Goal: Task Accomplishment & Management: Complete application form

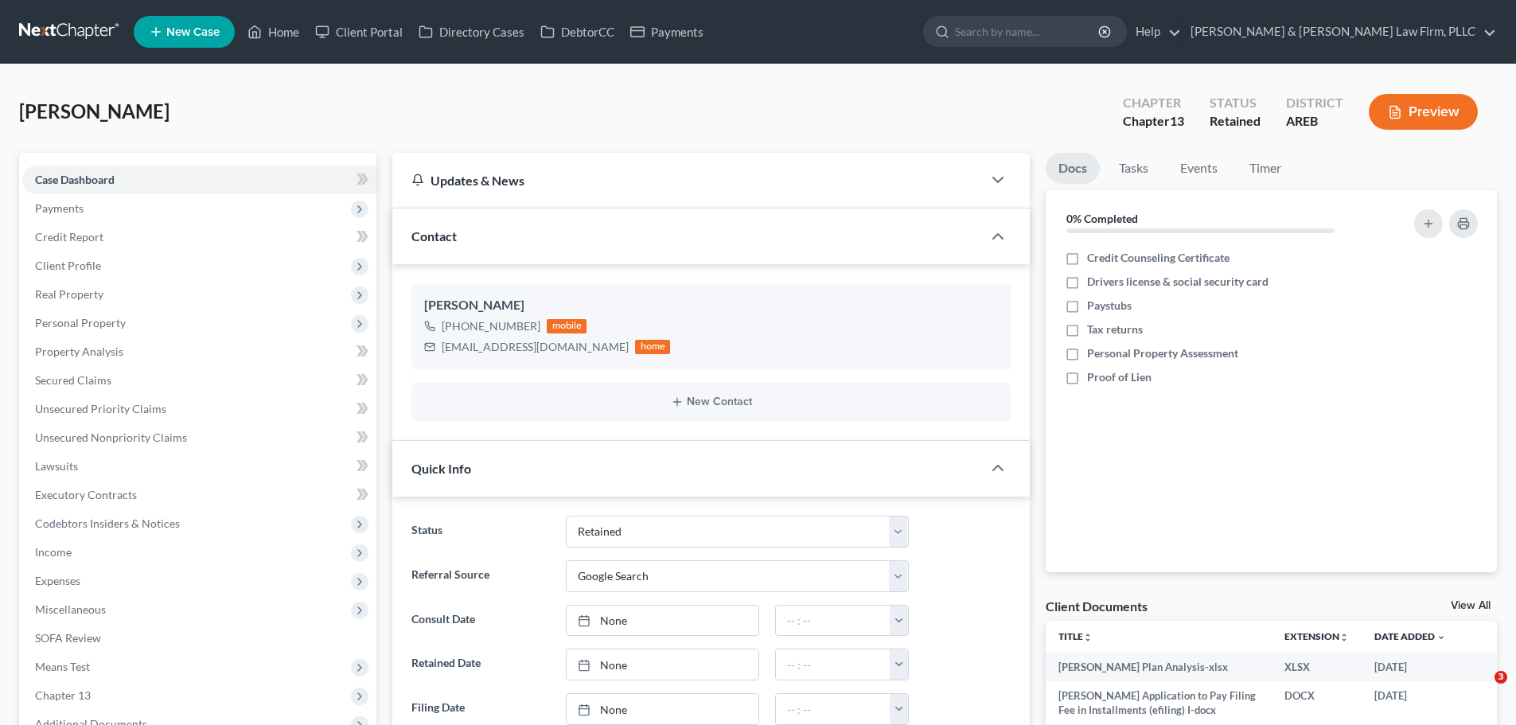
select select "8"
select select "4"
click at [1452, 112] on button "Preview" at bounding box center [1422, 112] width 109 height 36
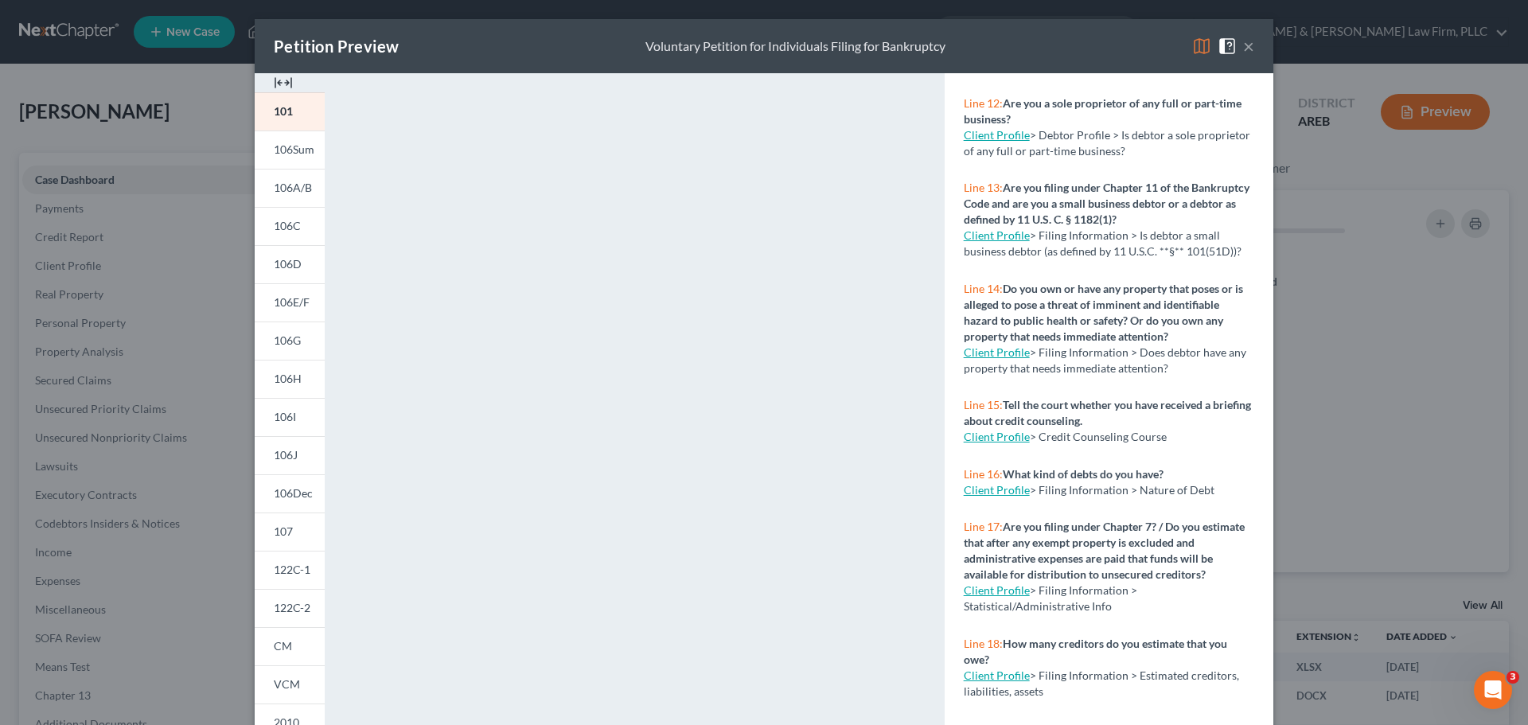
scroll to position [875, 0]
click at [1245, 54] on button "×" at bounding box center [1248, 46] width 11 height 19
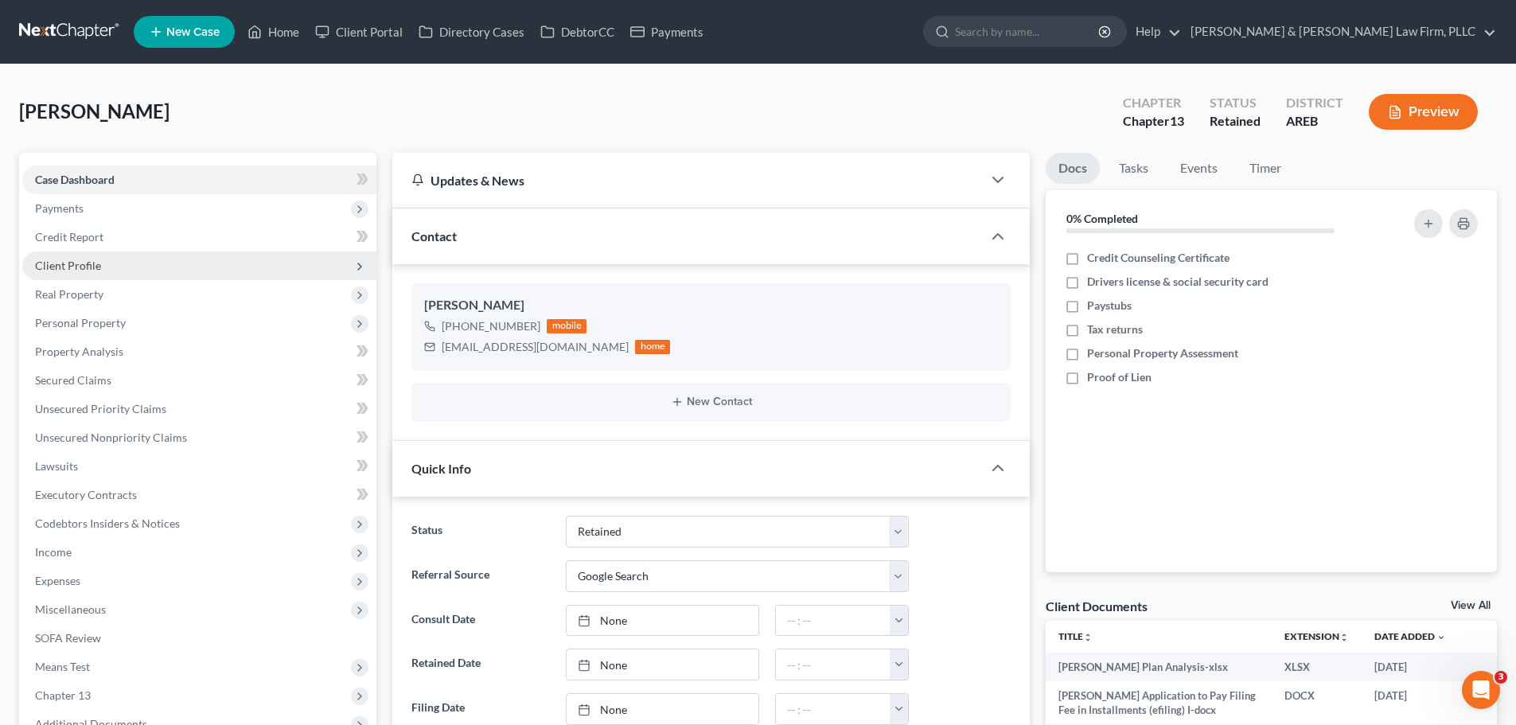
click at [85, 260] on span "Client Profile" at bounding box center [68, 266] width 66 height 14
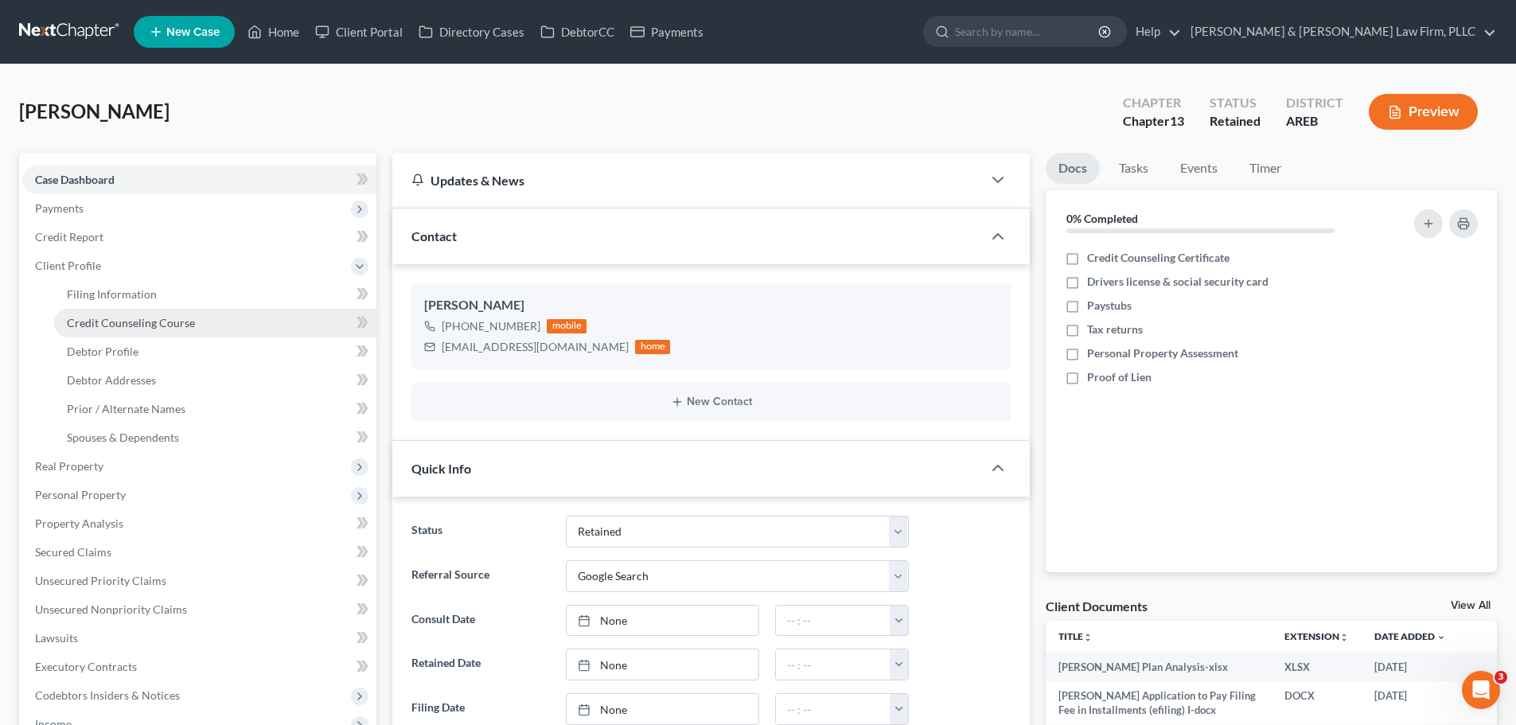
click at [154, 324] on span "Credit Counseling Course" at bounding box center [131, 323] width 128 height 14
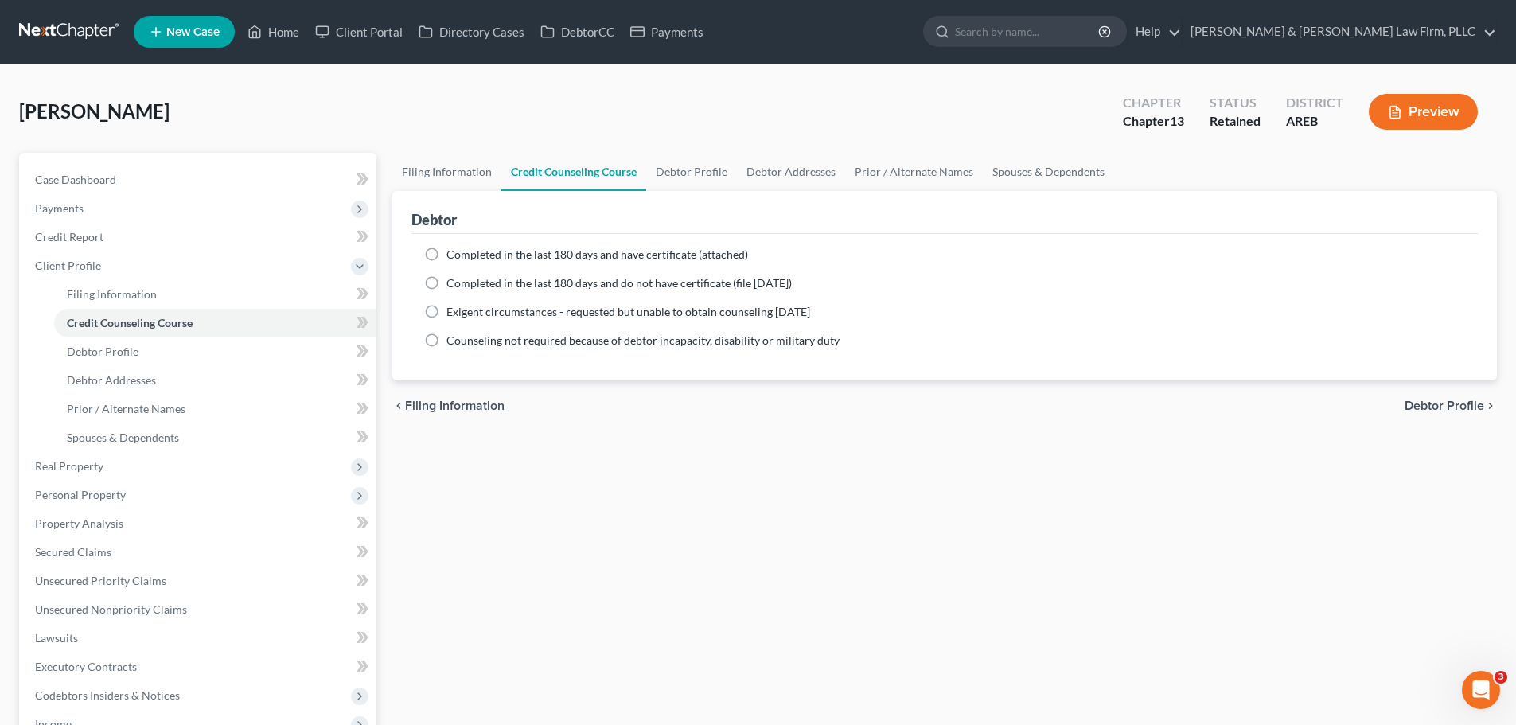
click at [446, 253] on label "Completed in the last 180 days and have certificate (attached)" at bounding box center [597, 255] width 302 height 16
click at [453, 253] on input "Completed in the last 180 days and have certificate (attached)" at bounding box center [458, 252] width 10 height 10
radio input "true"
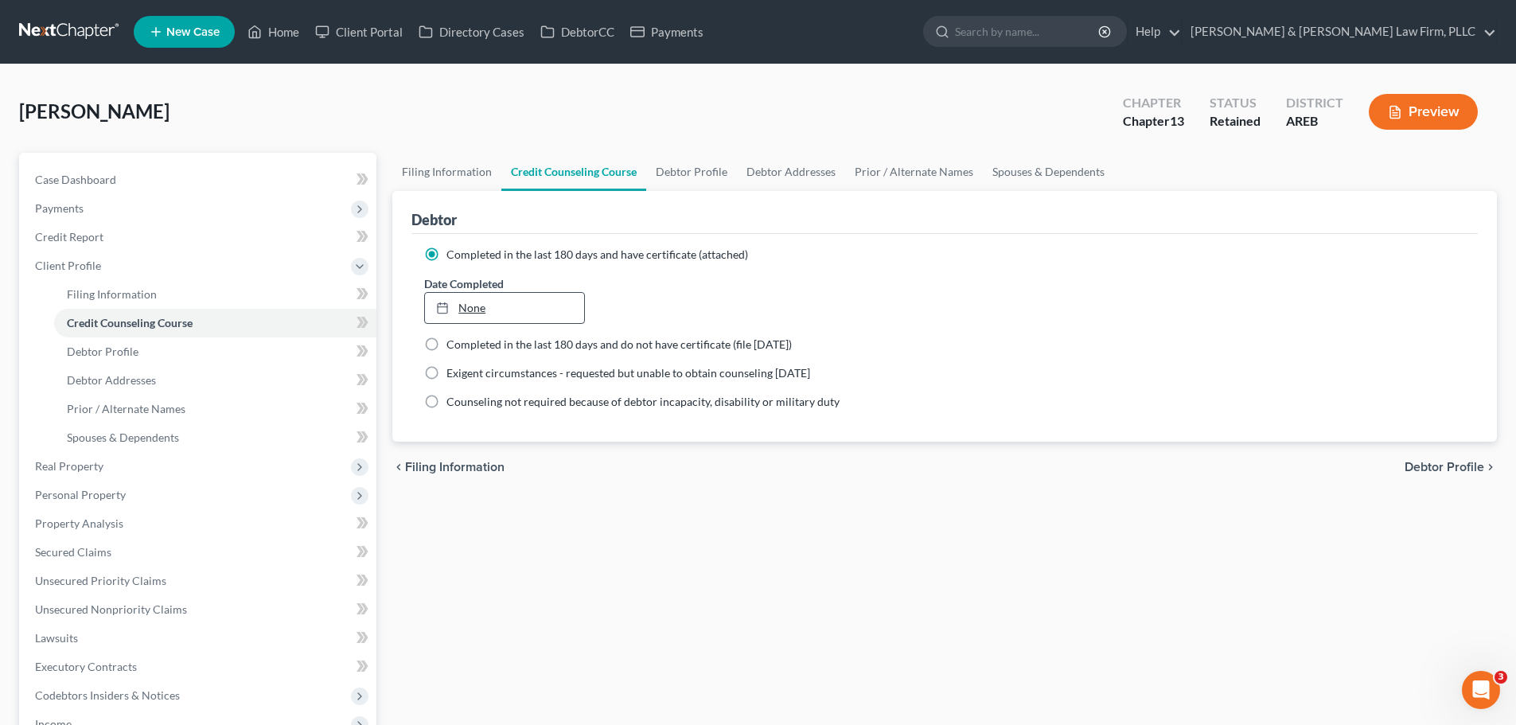
type input "[DATE]"
click at [470, 313] on link "None" at bounding box center [504, 308] width 158 height 30
click at [1428, 469] on span "Debtor Profile" at bounding box center [1444, 467] width 80 height 13
select select "1"
select select "2"
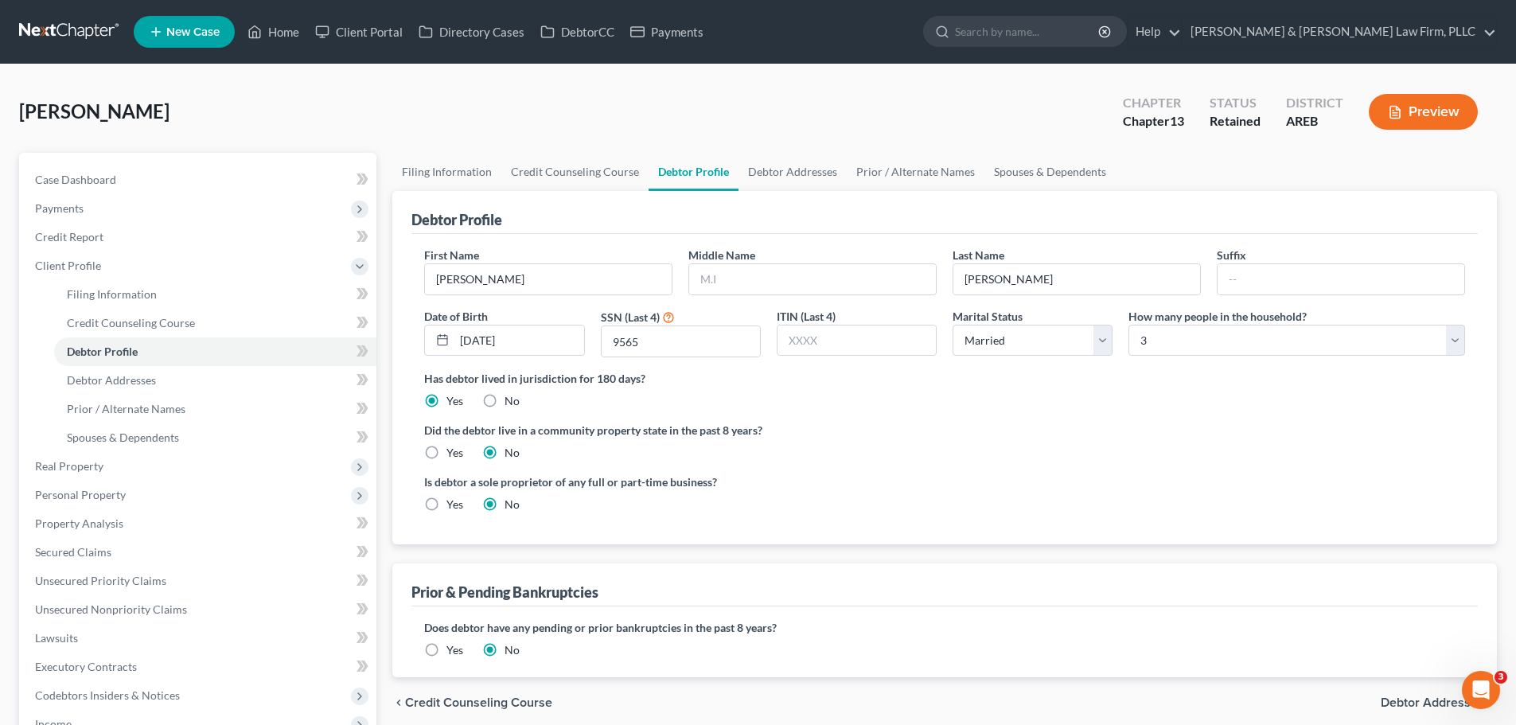
click at [1452, 106] on button "Preview" at bounding box center [1422, 112] width 109 height 36
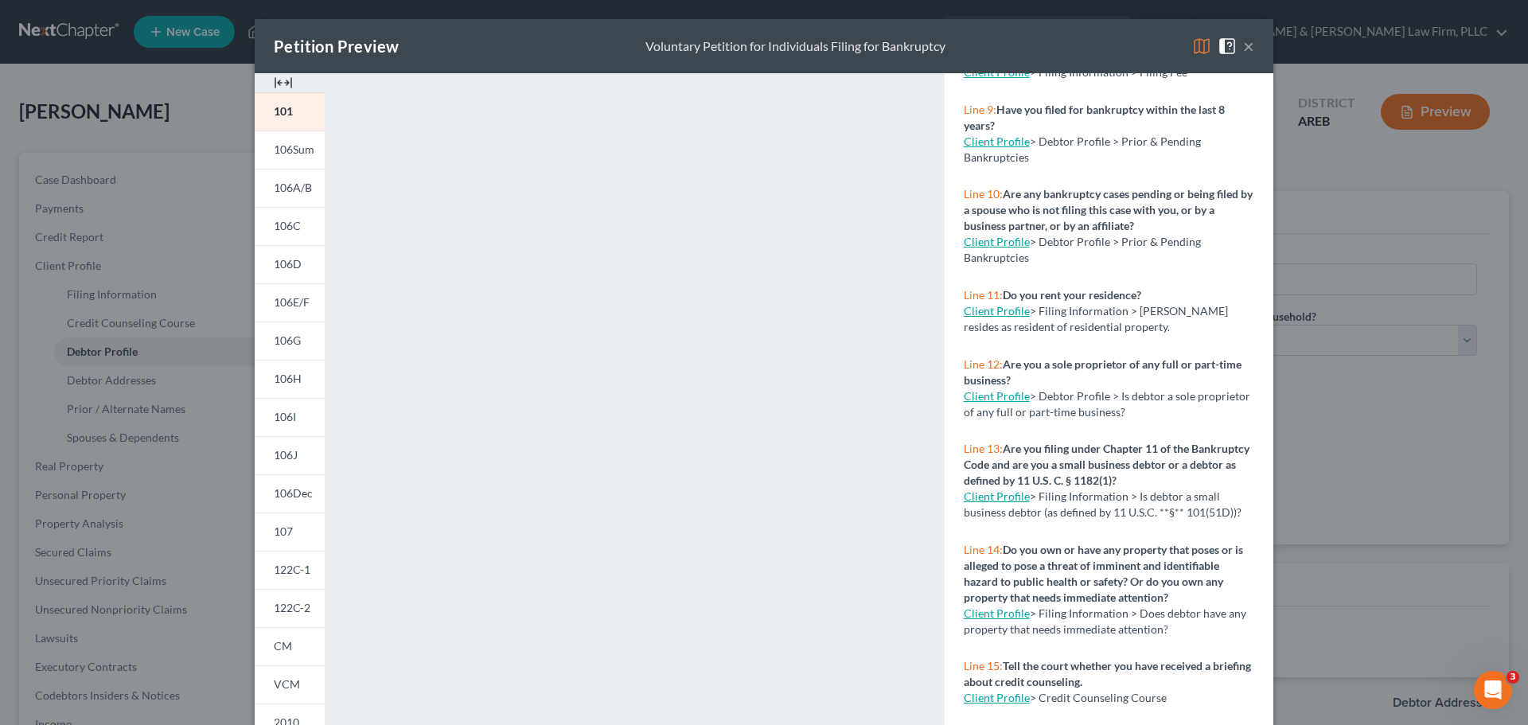
scroll to position [716, 0]
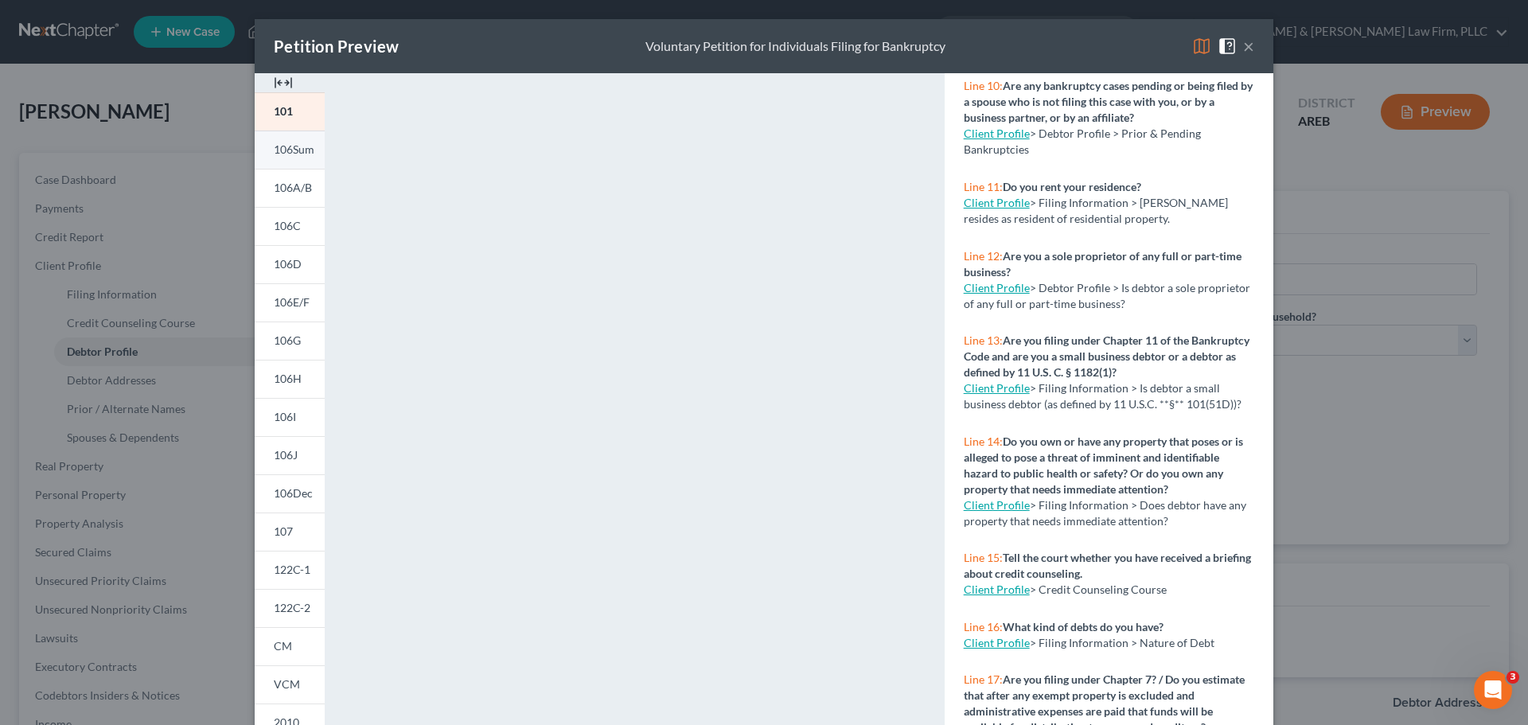
click at [291, 142] on span "106Sum" at bounding box center [294, 149] width 41 height 14
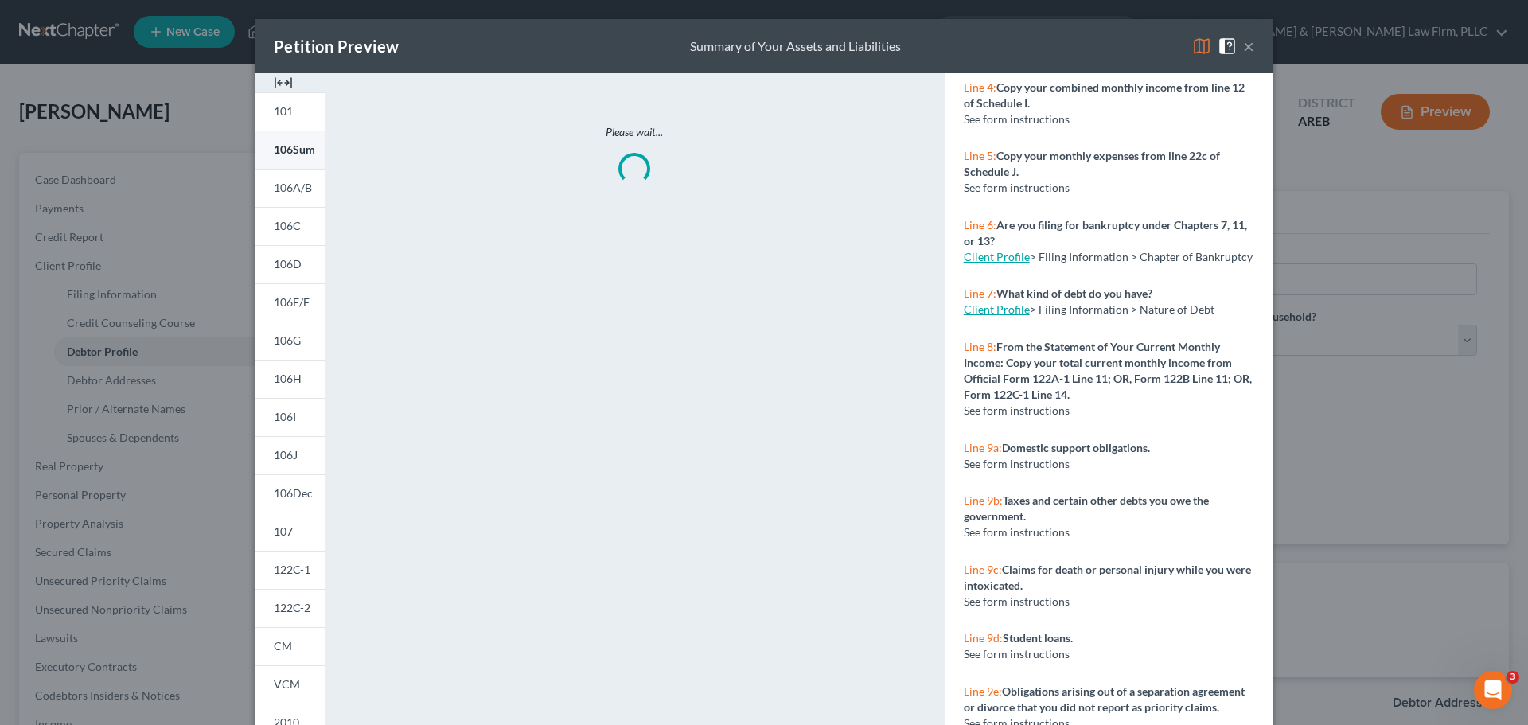
scroll to position [572, 0]
click at [284, 181] on span "106A/B" at bounding box center [293, 188] width 38 height 14
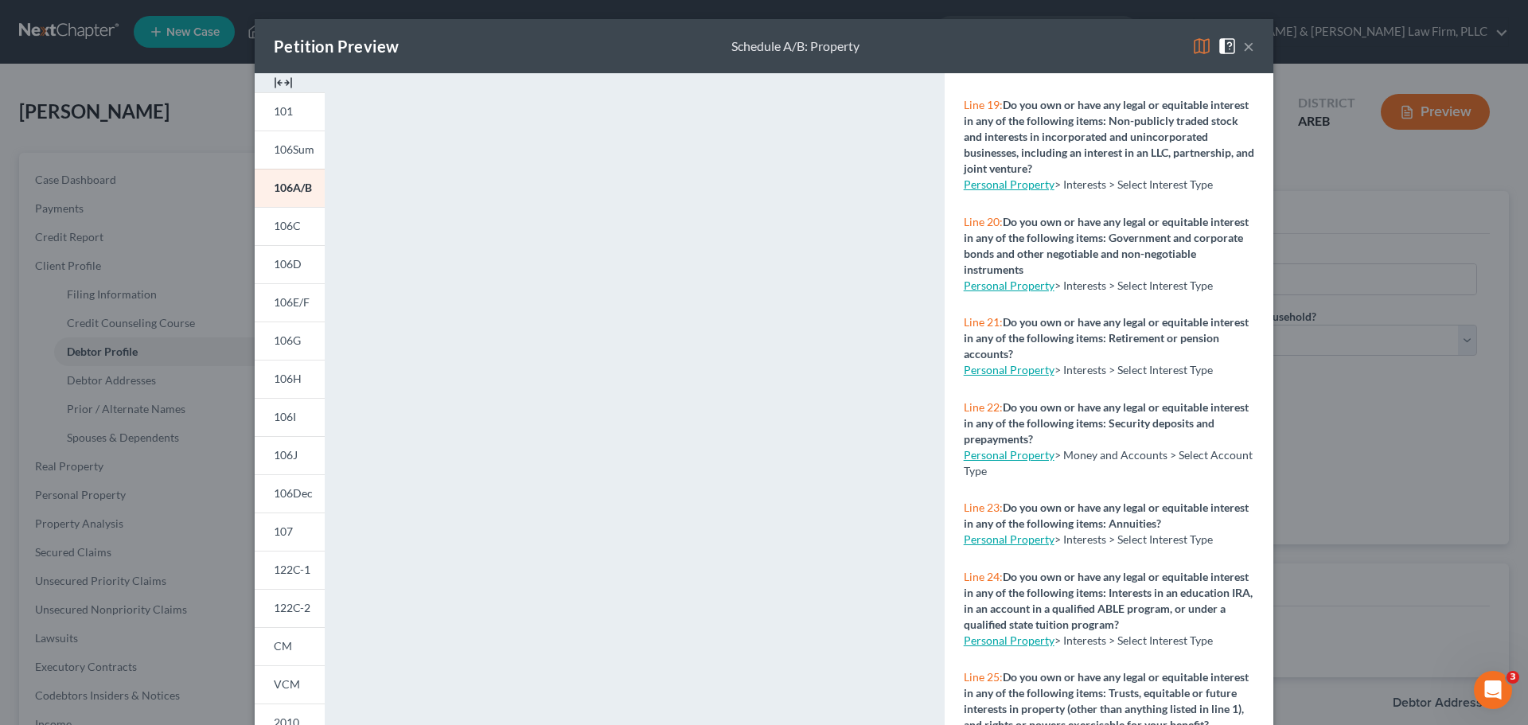
scroll to position [1750, 0]
click at [290, 231] on span "106C" at bounding box center [287, 226] width 27 height 14
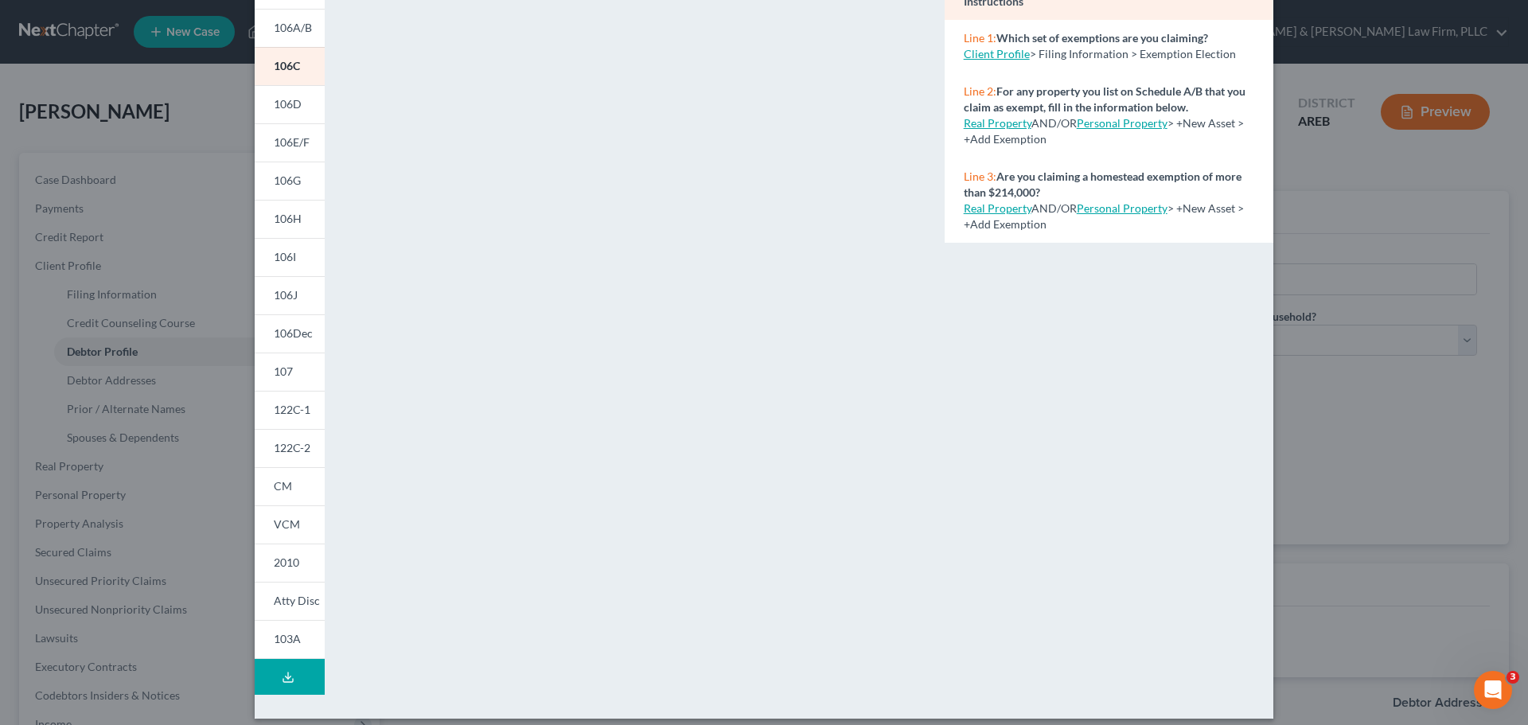
scroll to position [173, 0]
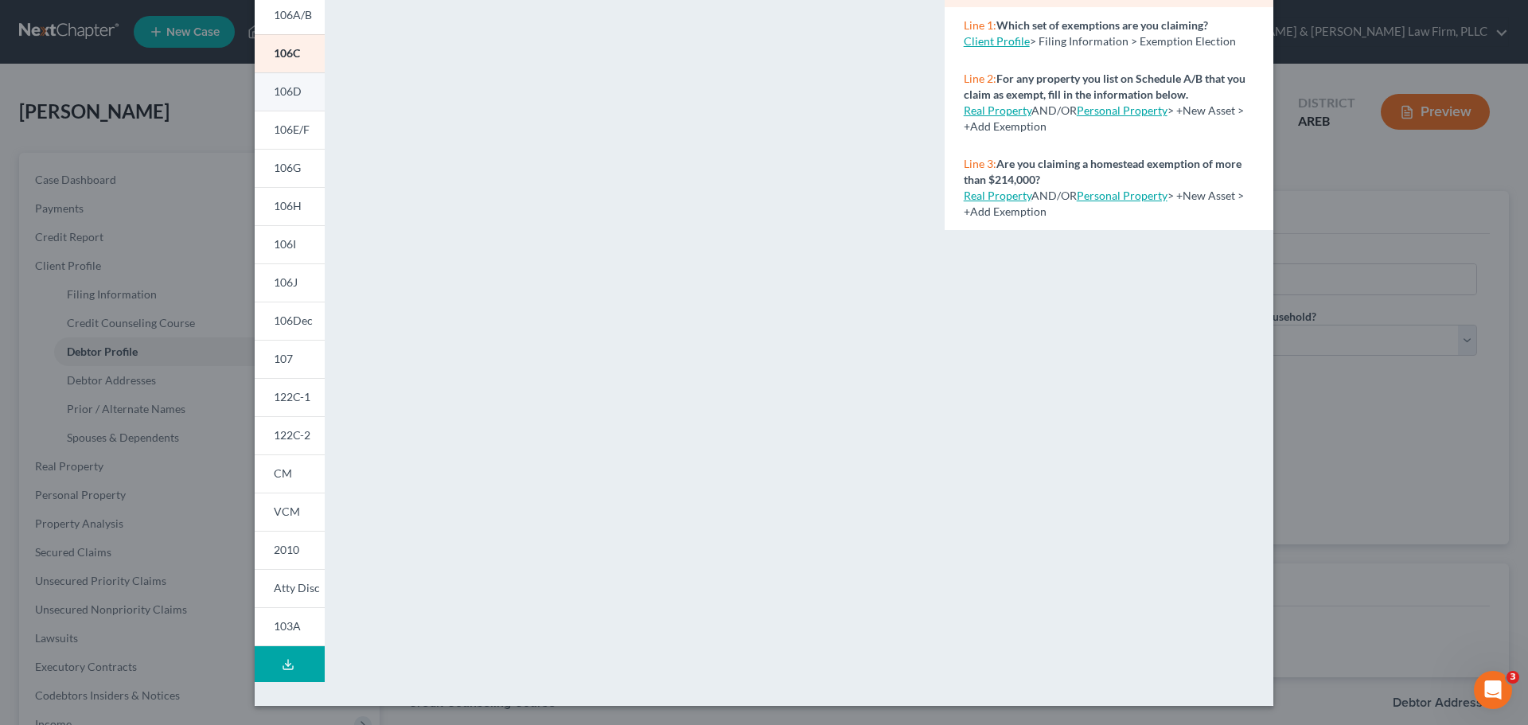
click at [294, 88] on span "106D" at bounding box center [288, 91] width 28 height 14
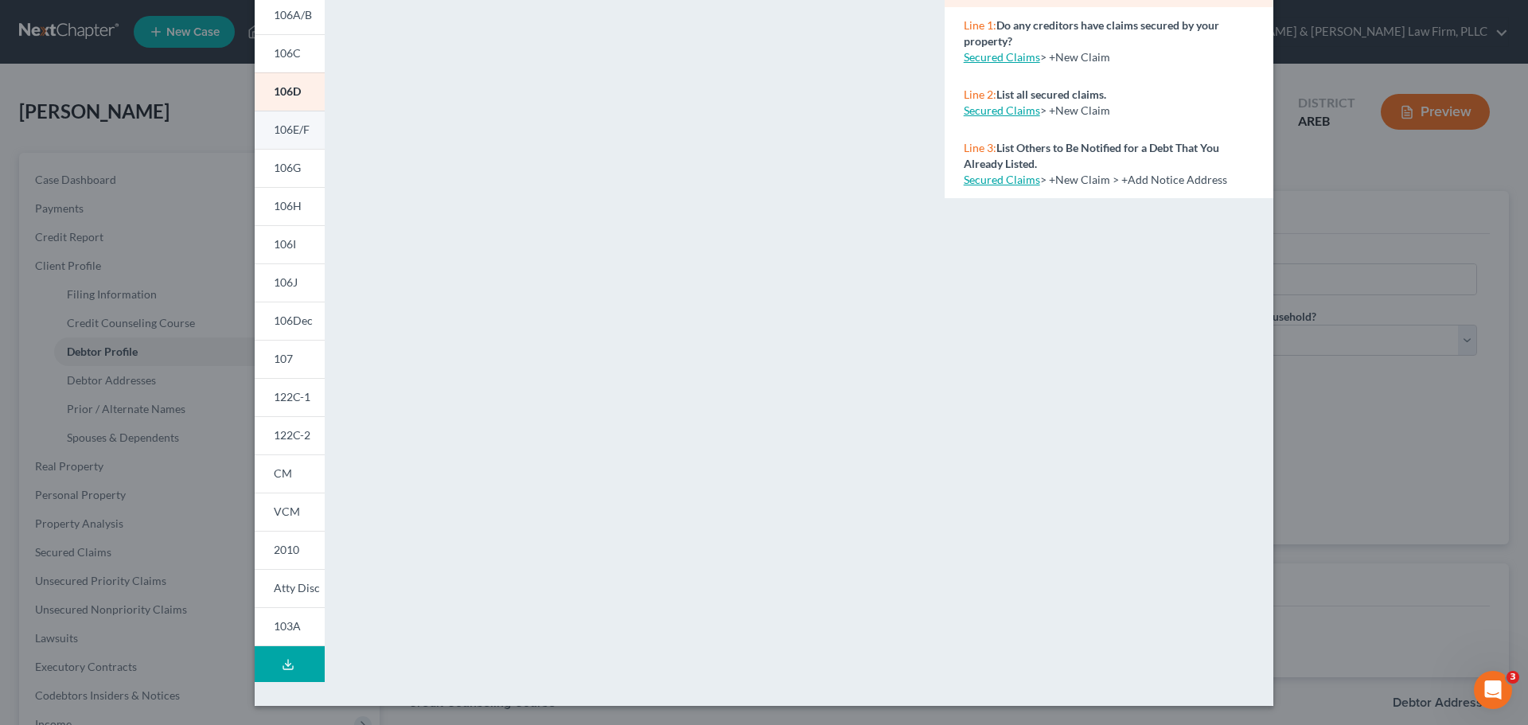
click at [275, 131] on span "106E/F" at bounding box center [292, 130] width 36 height 14
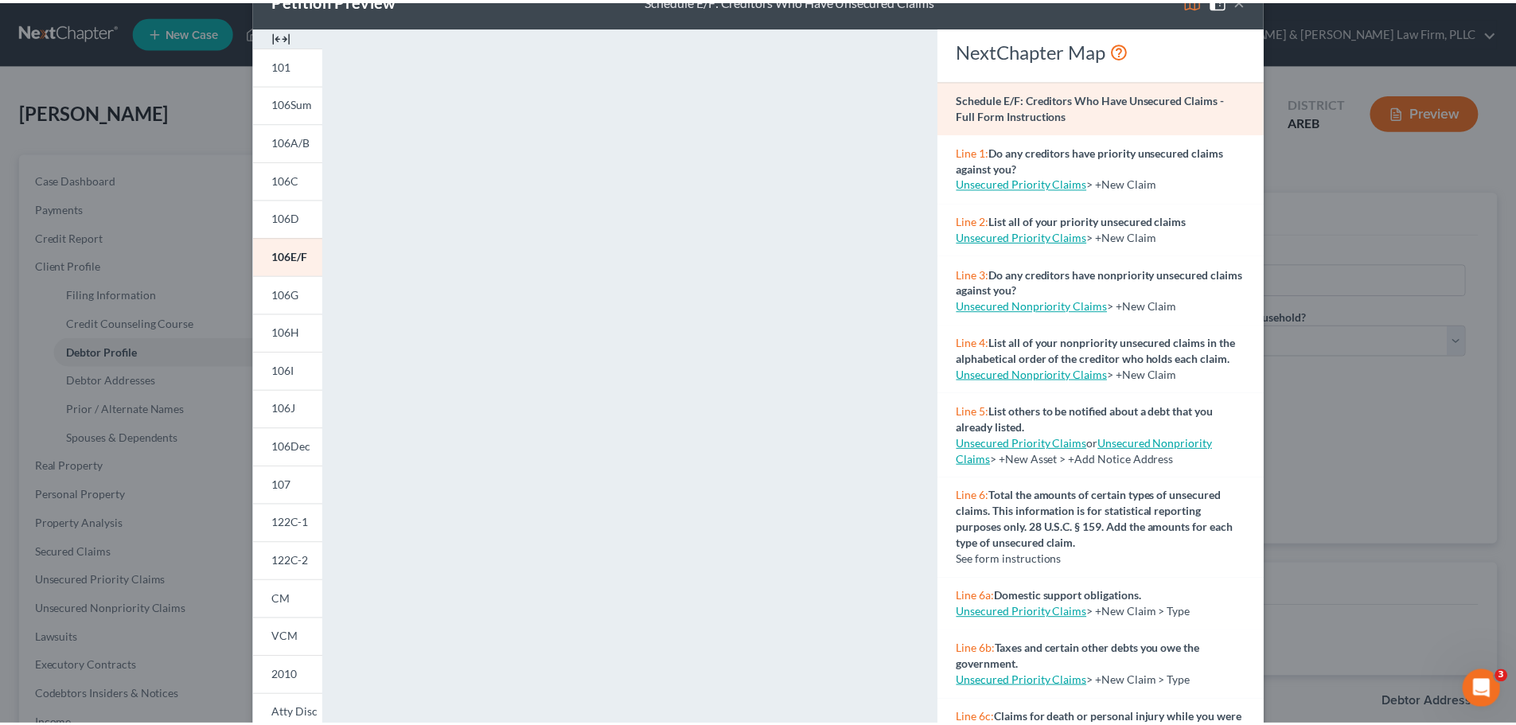
scroll to position [0, 0]
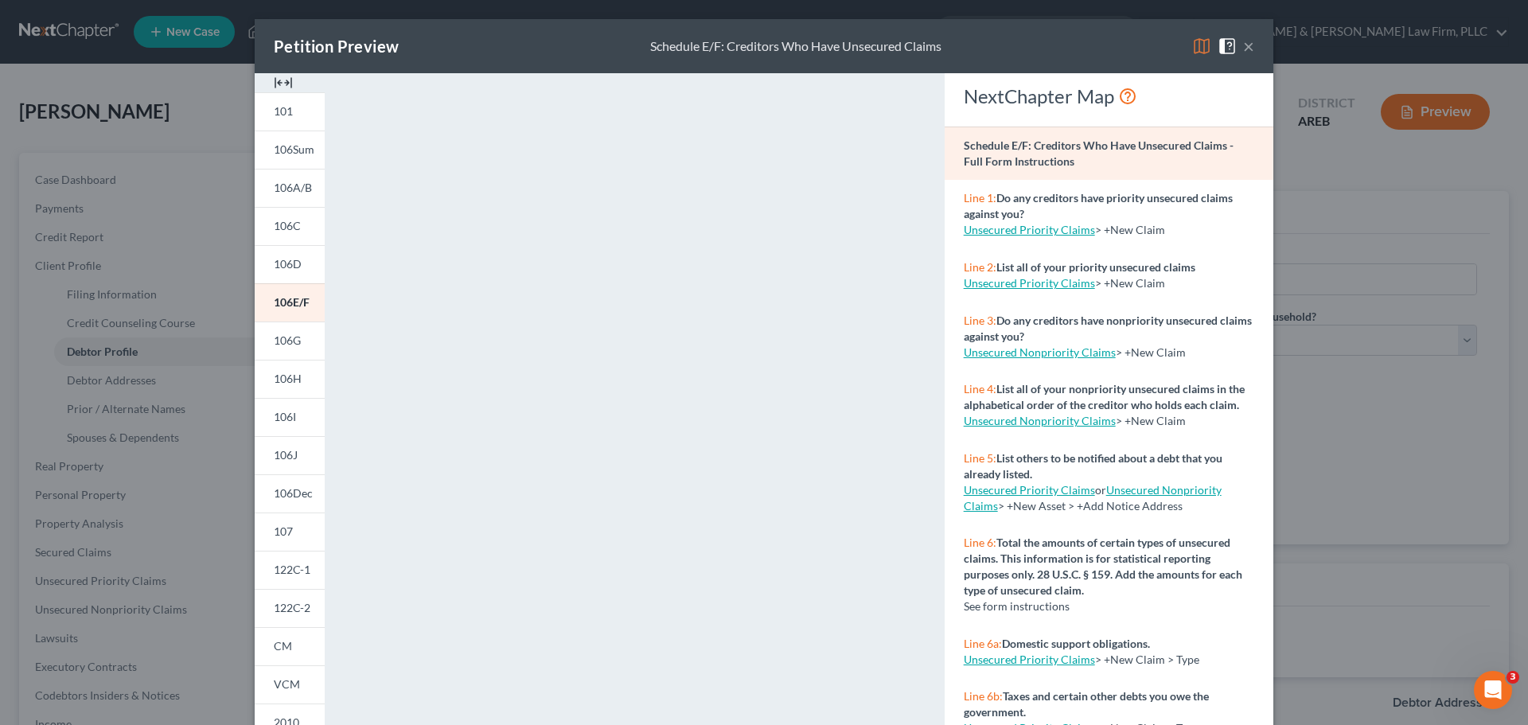
click at [1243, 48] on button "×" at bounding box center [1248, 46] width 11 height 19
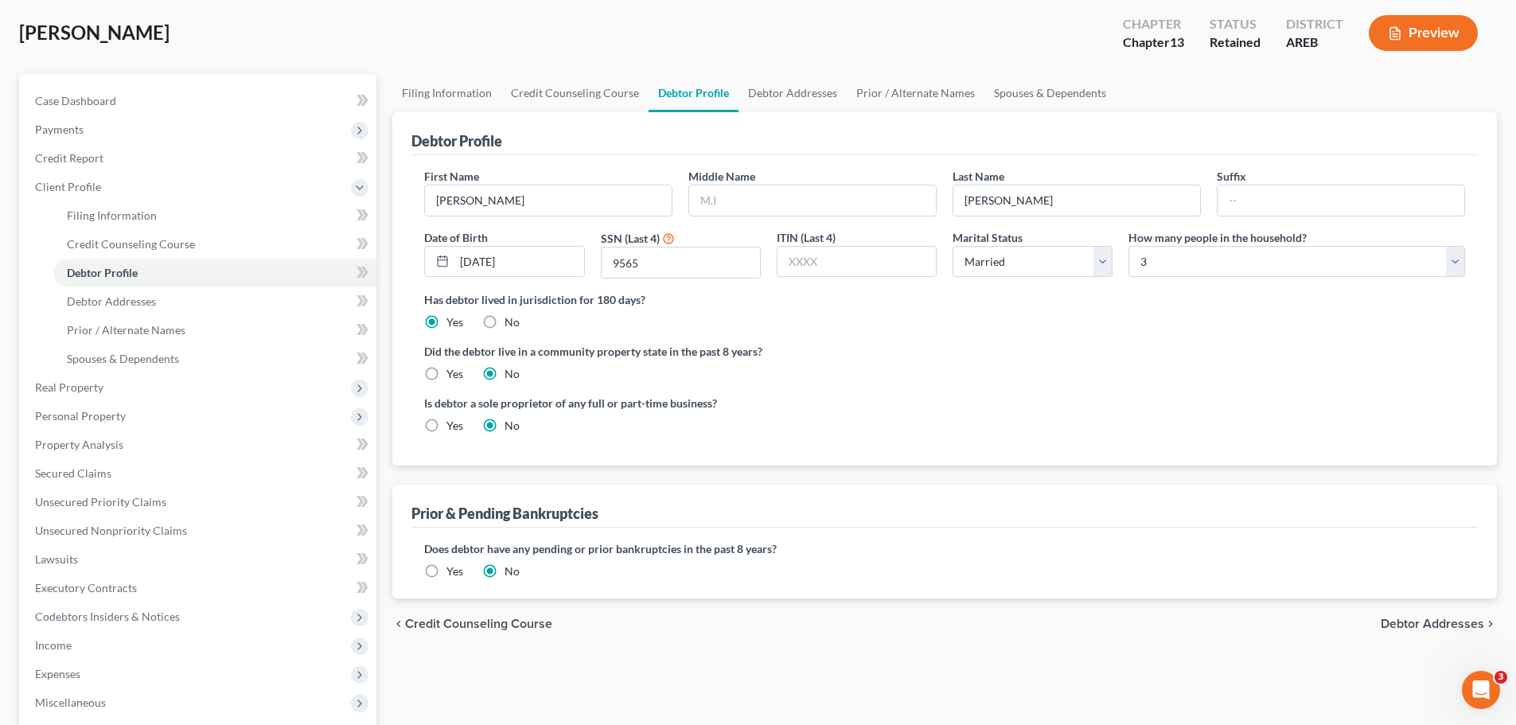
scroll to position [379, 0]
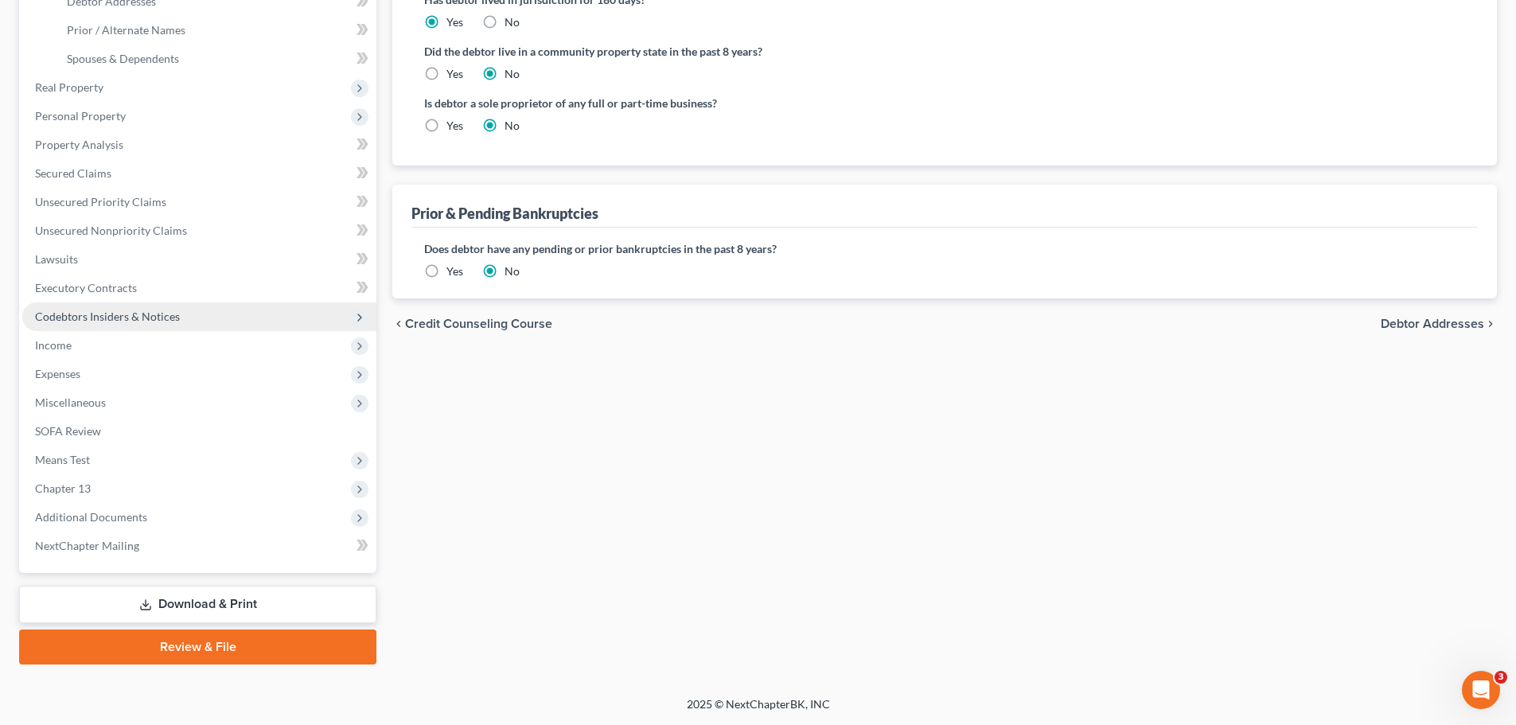
click at [84, 313] on span "Codebtors Insiders & Notices" at bounding box center [107, 316] width 145 height 14
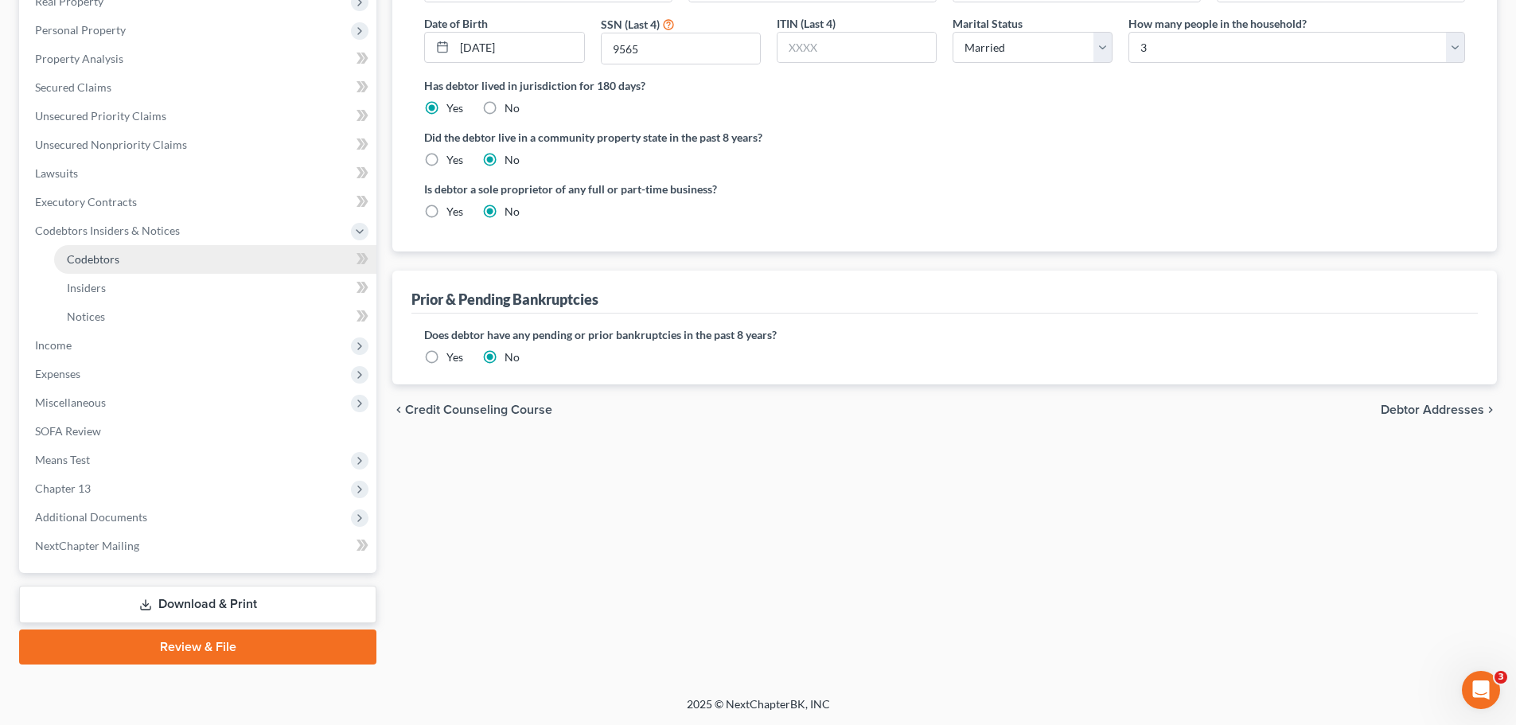
click at [114, 259] on span "Codebtors" at bounding box center [93, 259] width 53 height 14
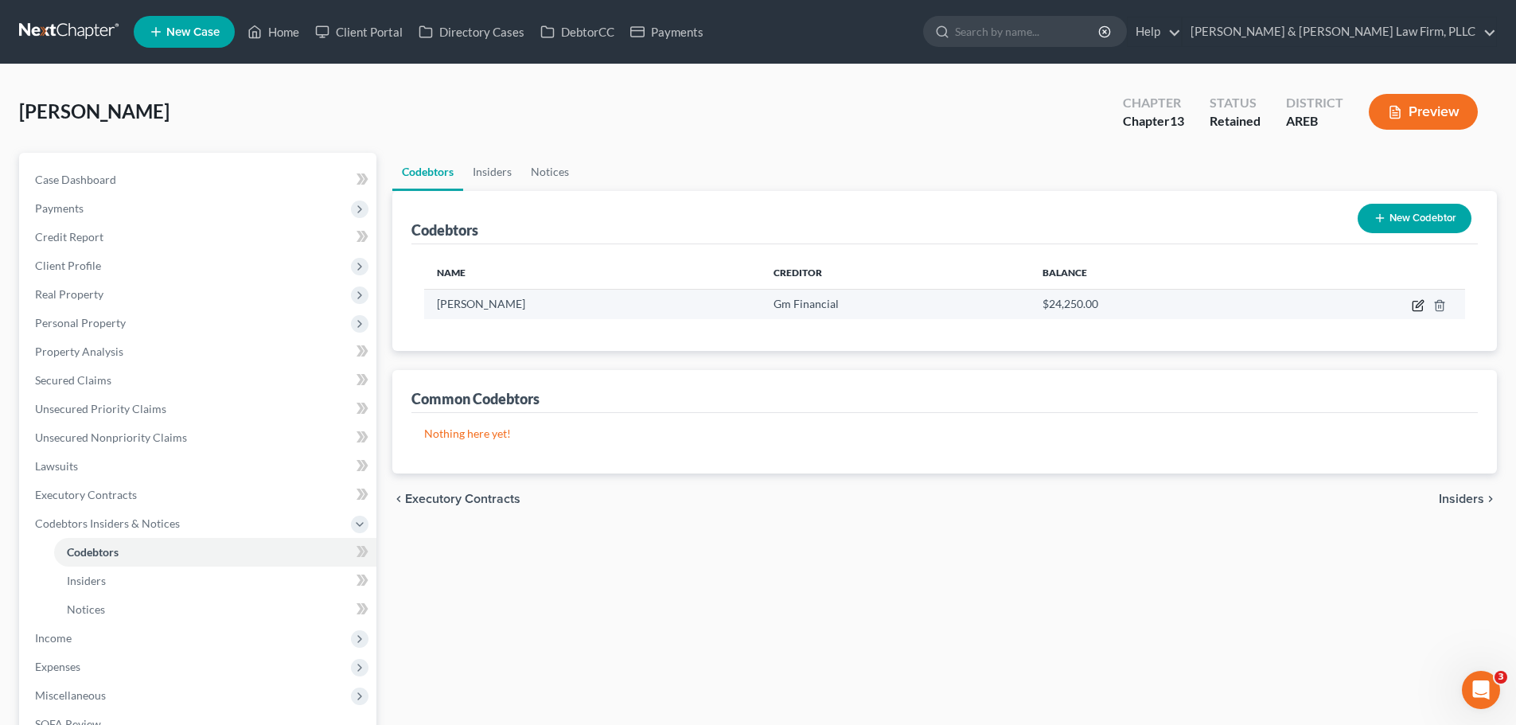
click at [1414, 308] on icon "button" at bounding box center [1417, 305] width 13 height 13
select select "2"
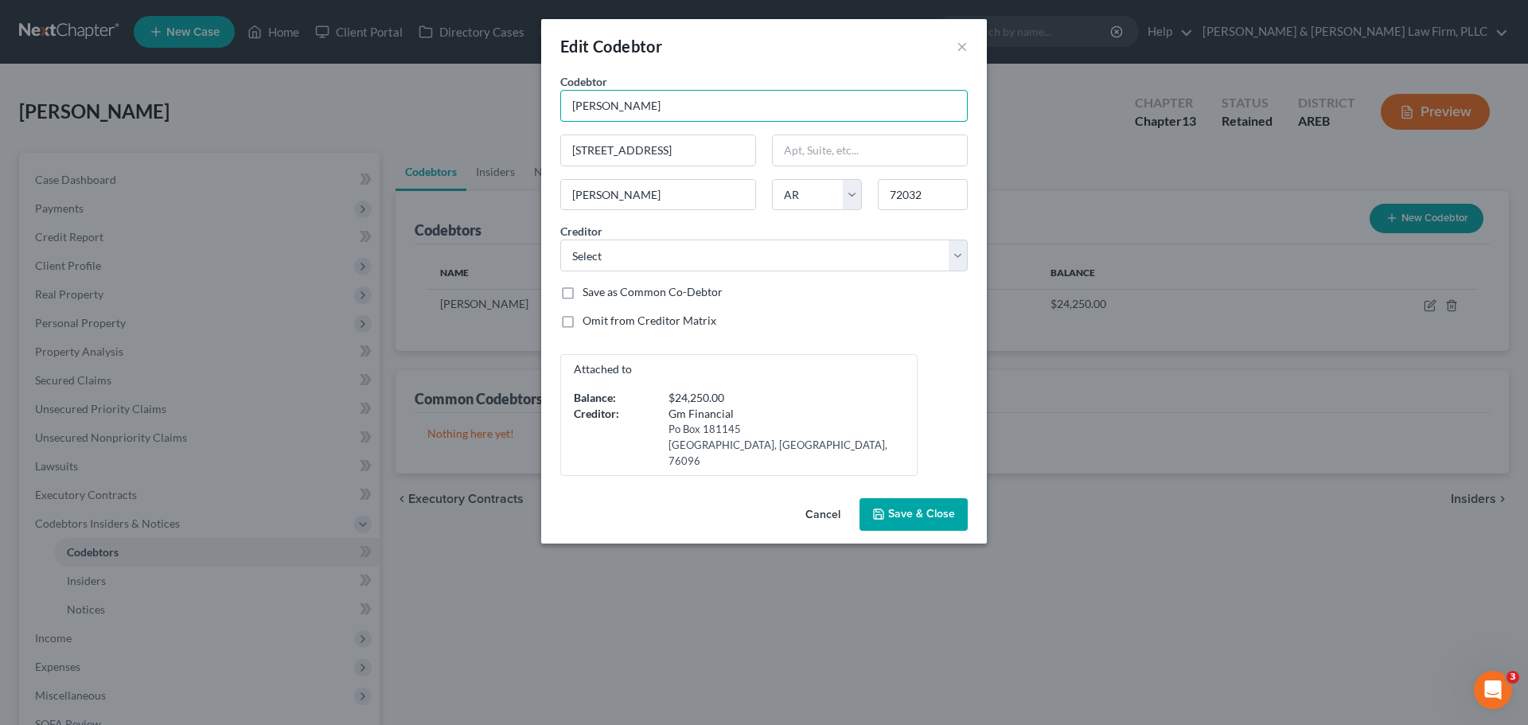
click at [652, 111] on input "[PERSON_NAME]" at bounding box center [763, 106] width 407 height 32
type input "[PERSON_NAME]"
click at [880, 508] on icon "button" at bounding box center [878, 514] width 13 height 13
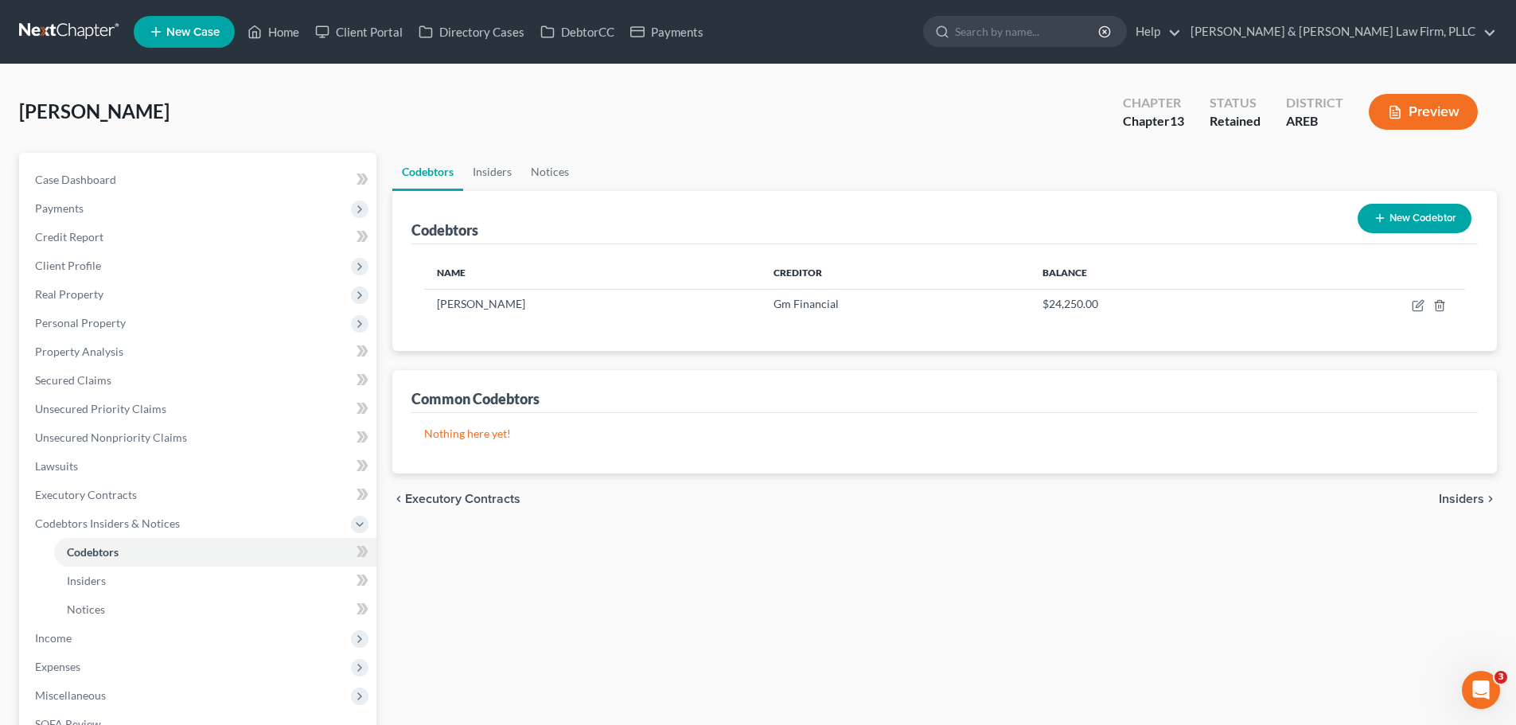
click at [1429, 98] on button "Preview" at bounding box center [1422, 112] width 109 height 36
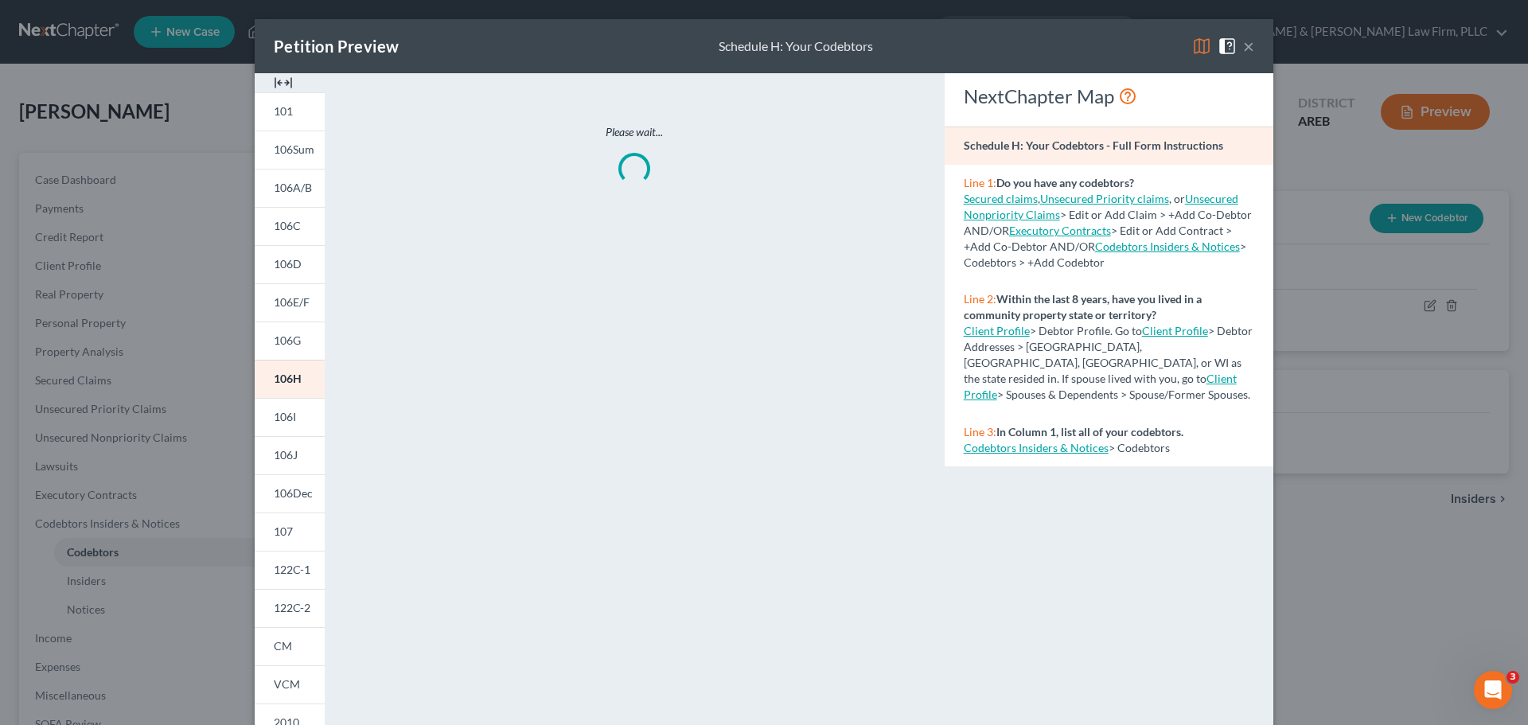
drag, startPoint x: 1244, startPoint y: 47, endPoint x: 1139, endPoint y: 55, distance: 106.1
click at [1244, 47] on button "×" at bounding box center [1248, 46] width 11 height 19
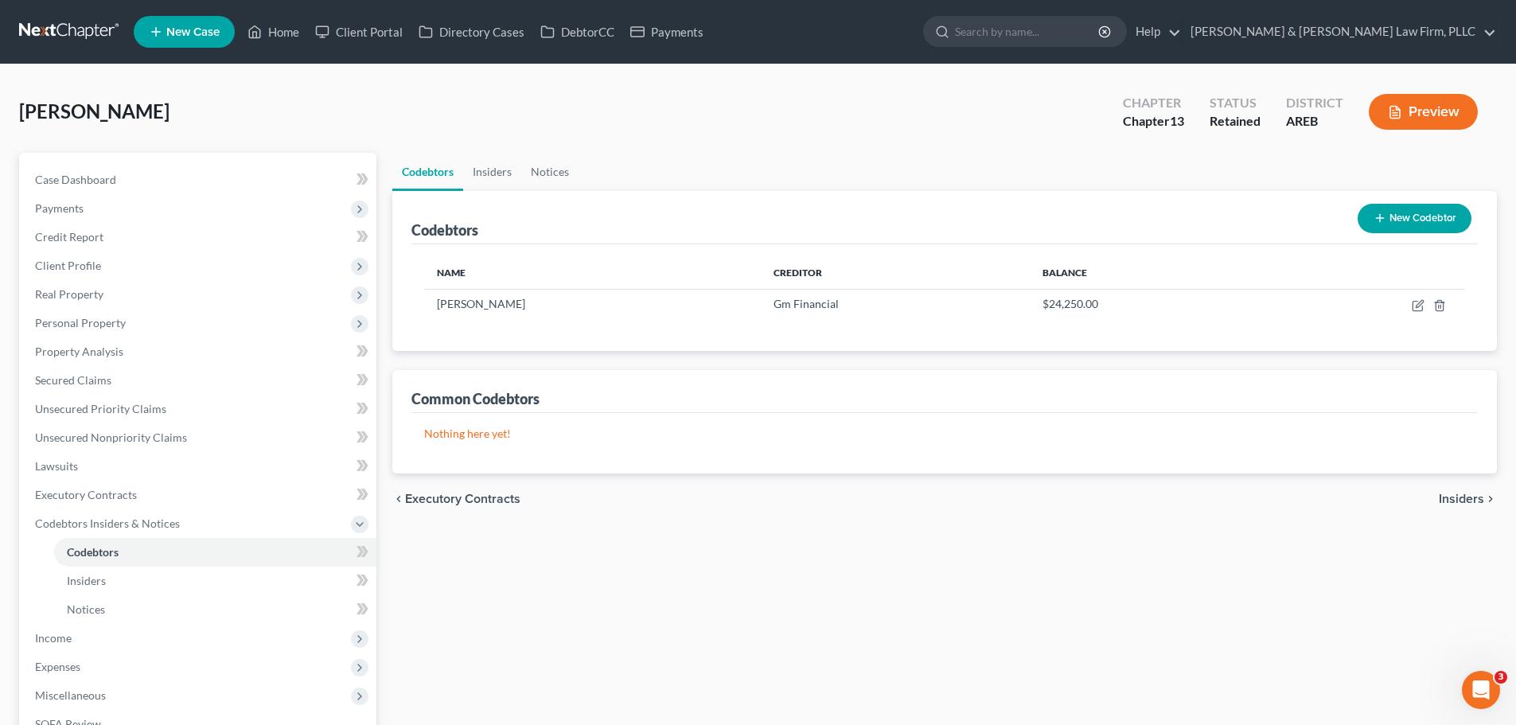
click at [1434, 105] on button "Preview" at bounding box center [1422, 112] width 109 height 36
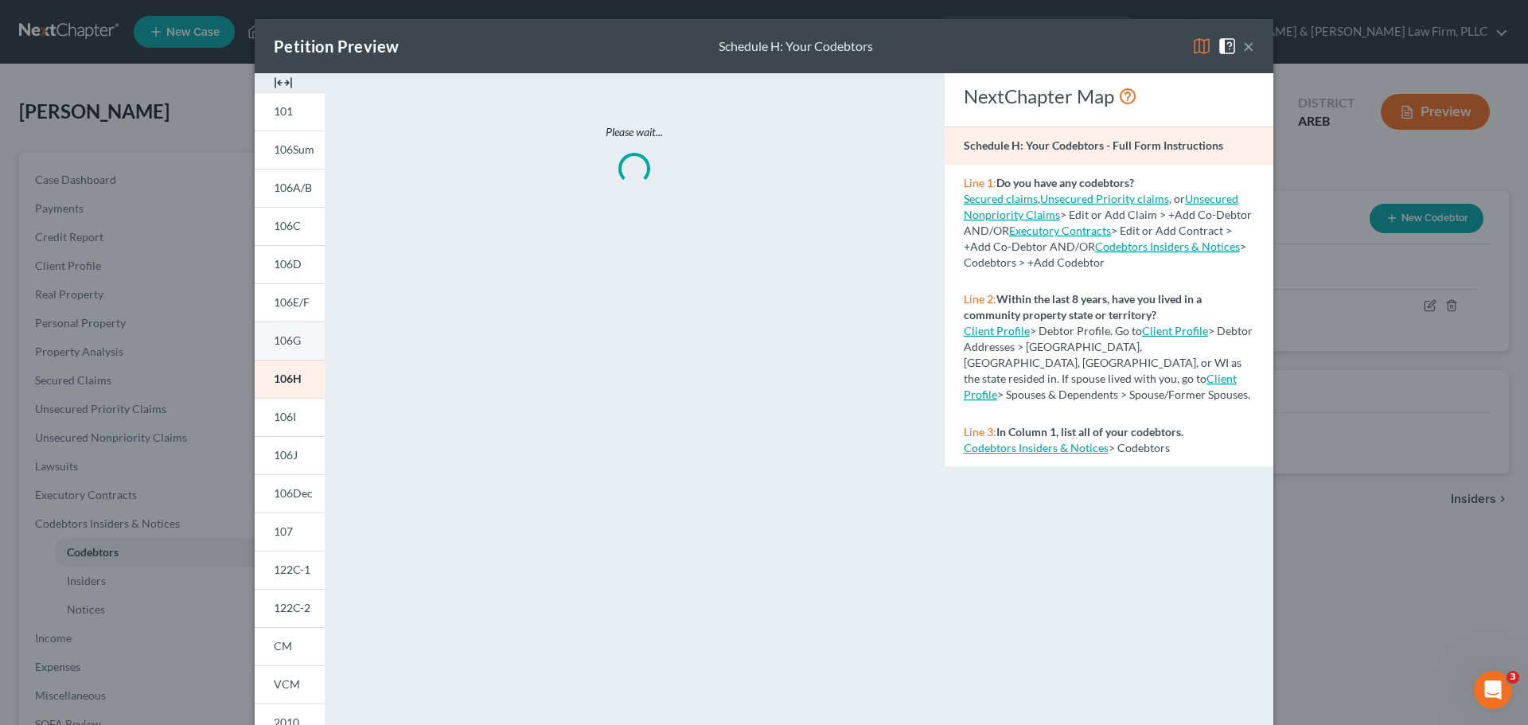
click at [288, 335] on span "106G" at bounding box center [287, 340] width 27 height 14
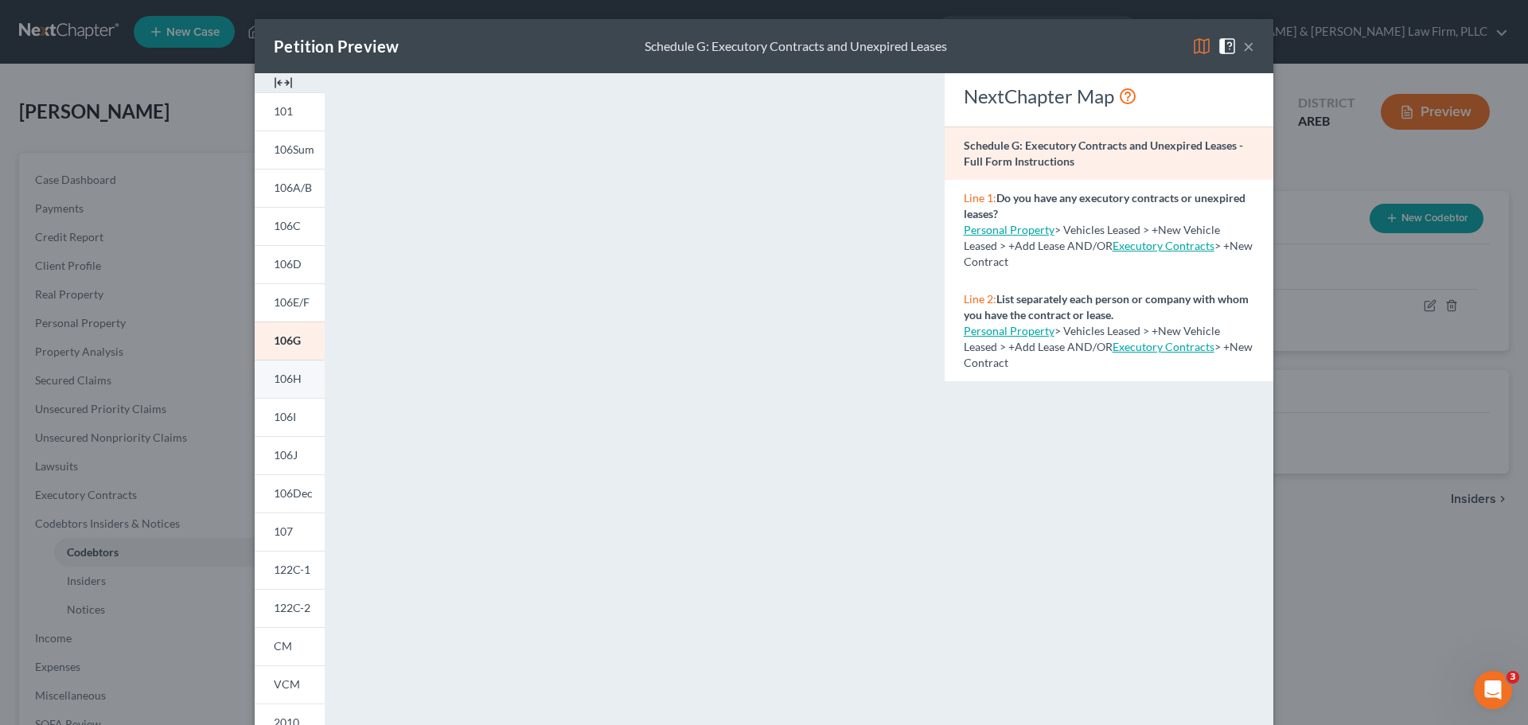
click at [285, 384] on span "106H" at bounding box center [288, 379] width 28 height 14
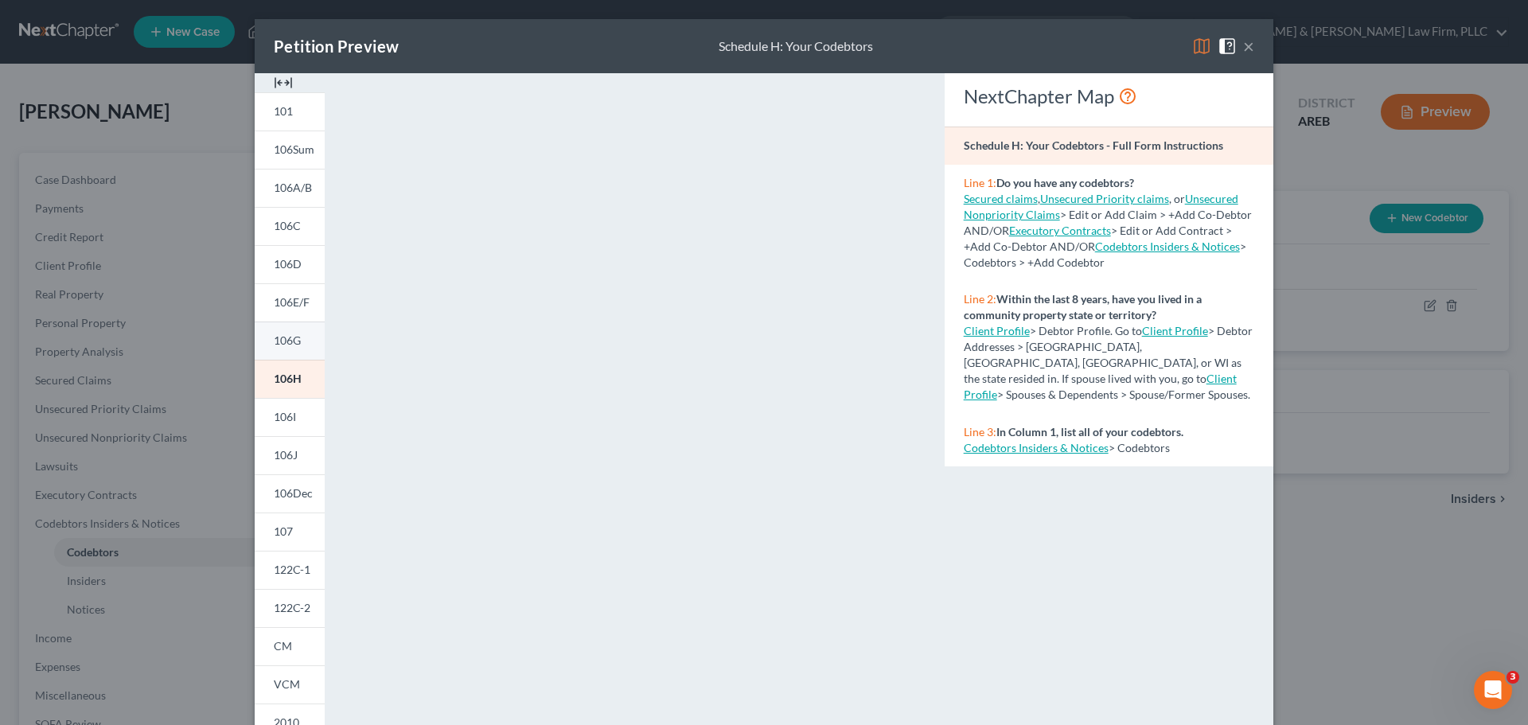
click at [291, 341] on span "106G" at bounding box center [287, 340] width 27 height 14
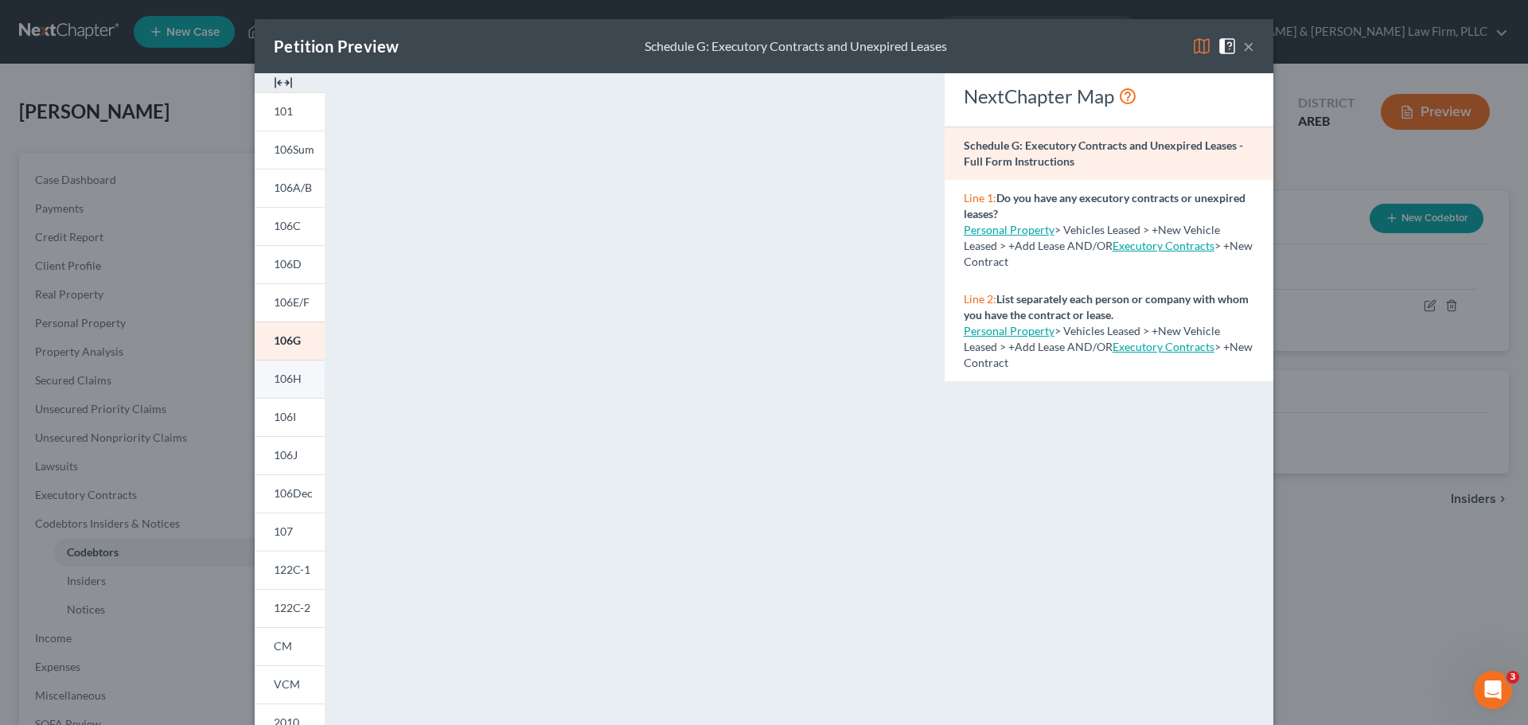
click at [279, 372] on span "106H" at bounding box center [288, 379] width 28 height 14
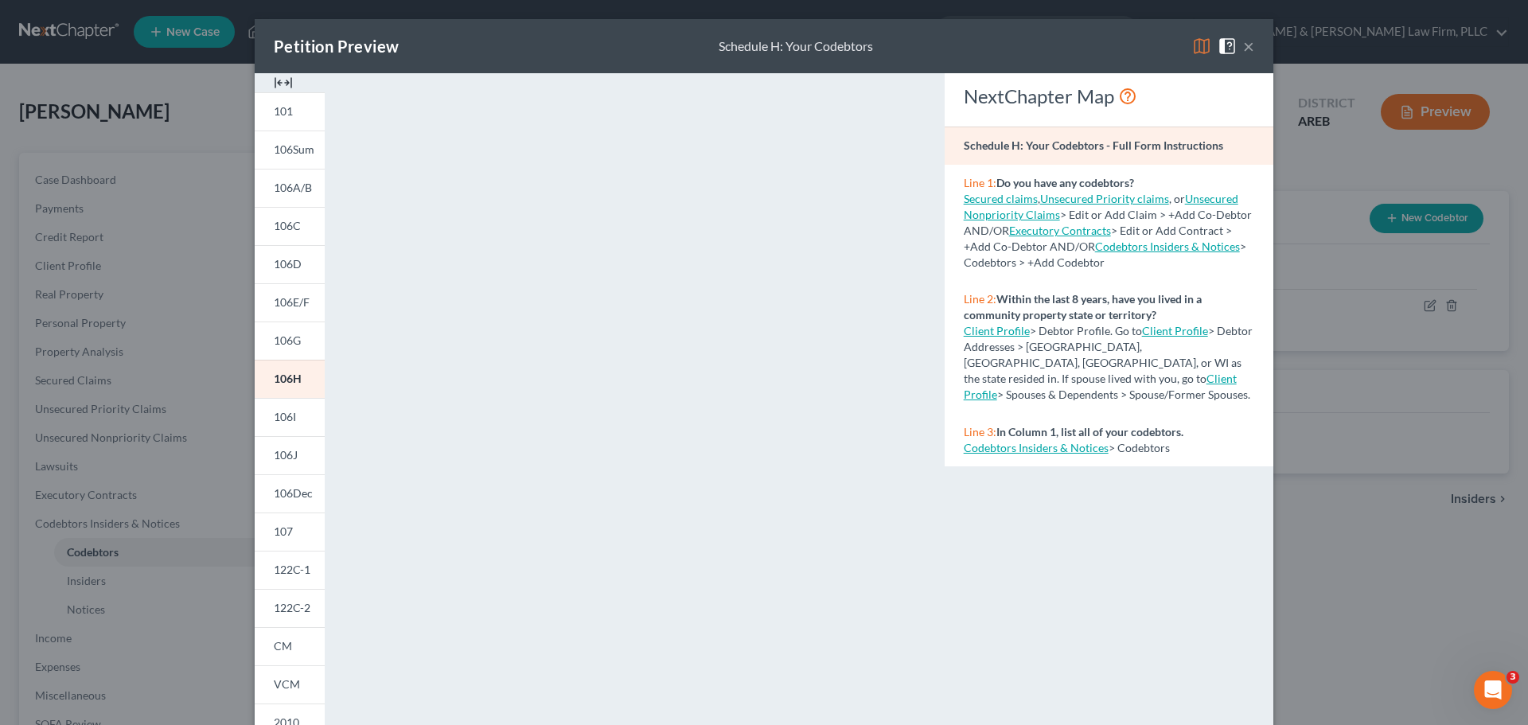
click at [1244, 45] on button "×" at bounding box center [1248, 46] width 11 height 19
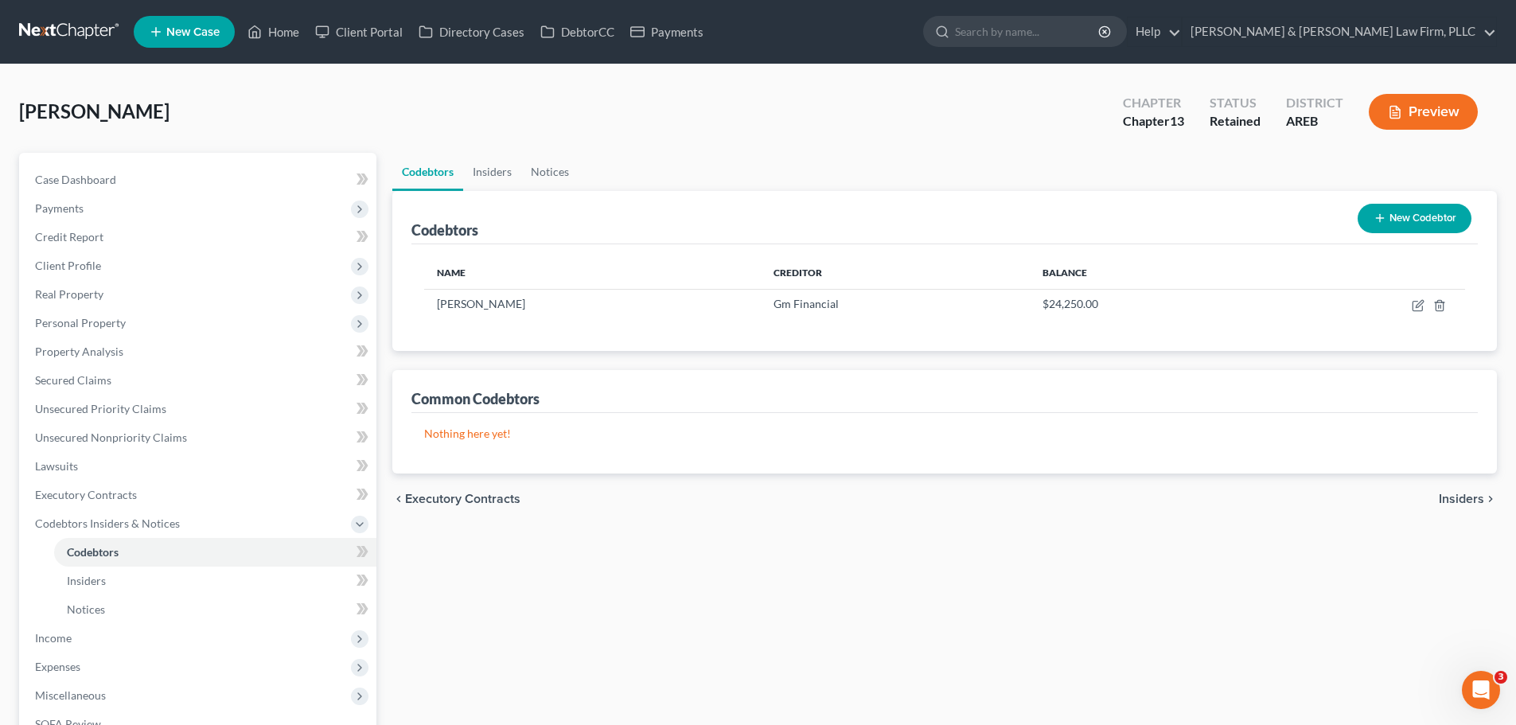
click at [1411, 123] on button "Preview" at bounding box center [1422, 112] width 109 height 36
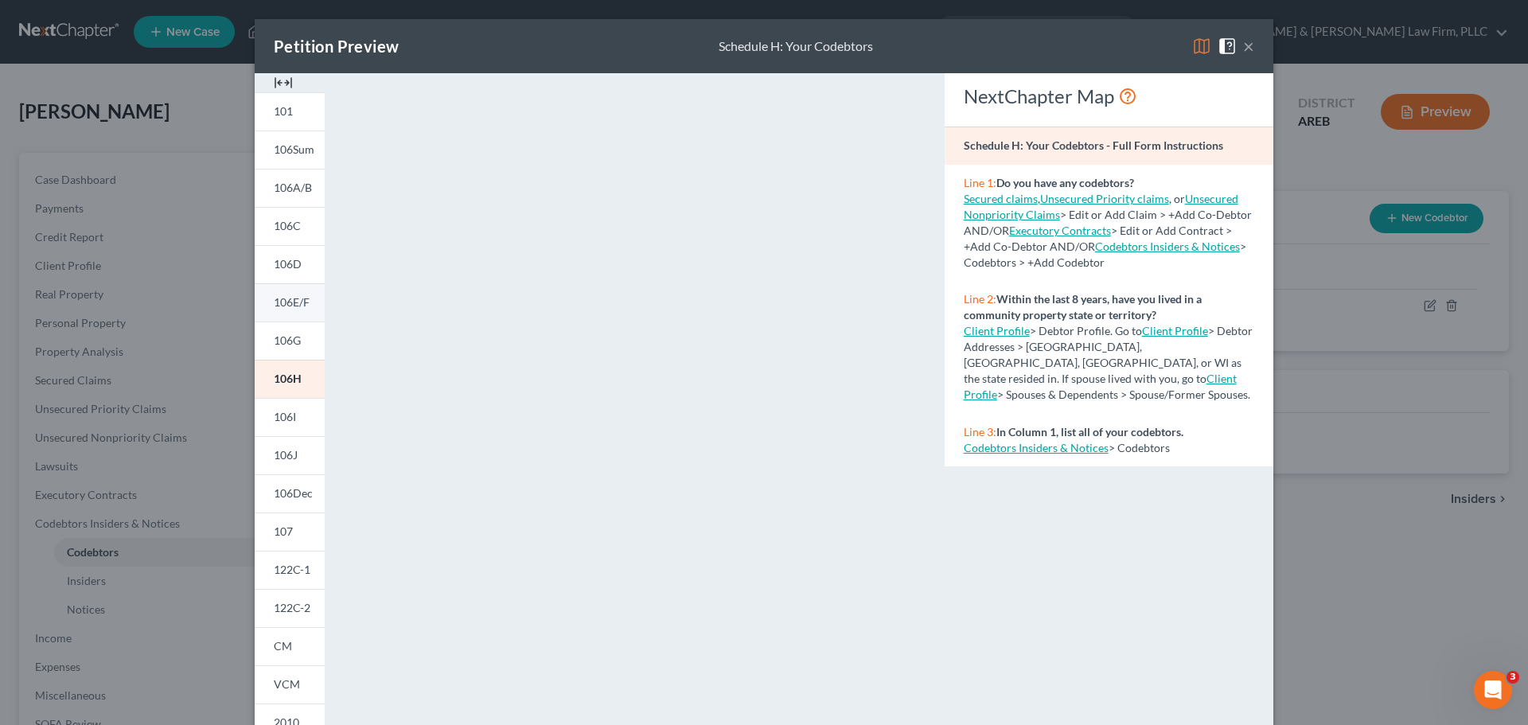
click at [282, 306] on span "106E/F" at bounding box center [292, 302] width 36 height 14
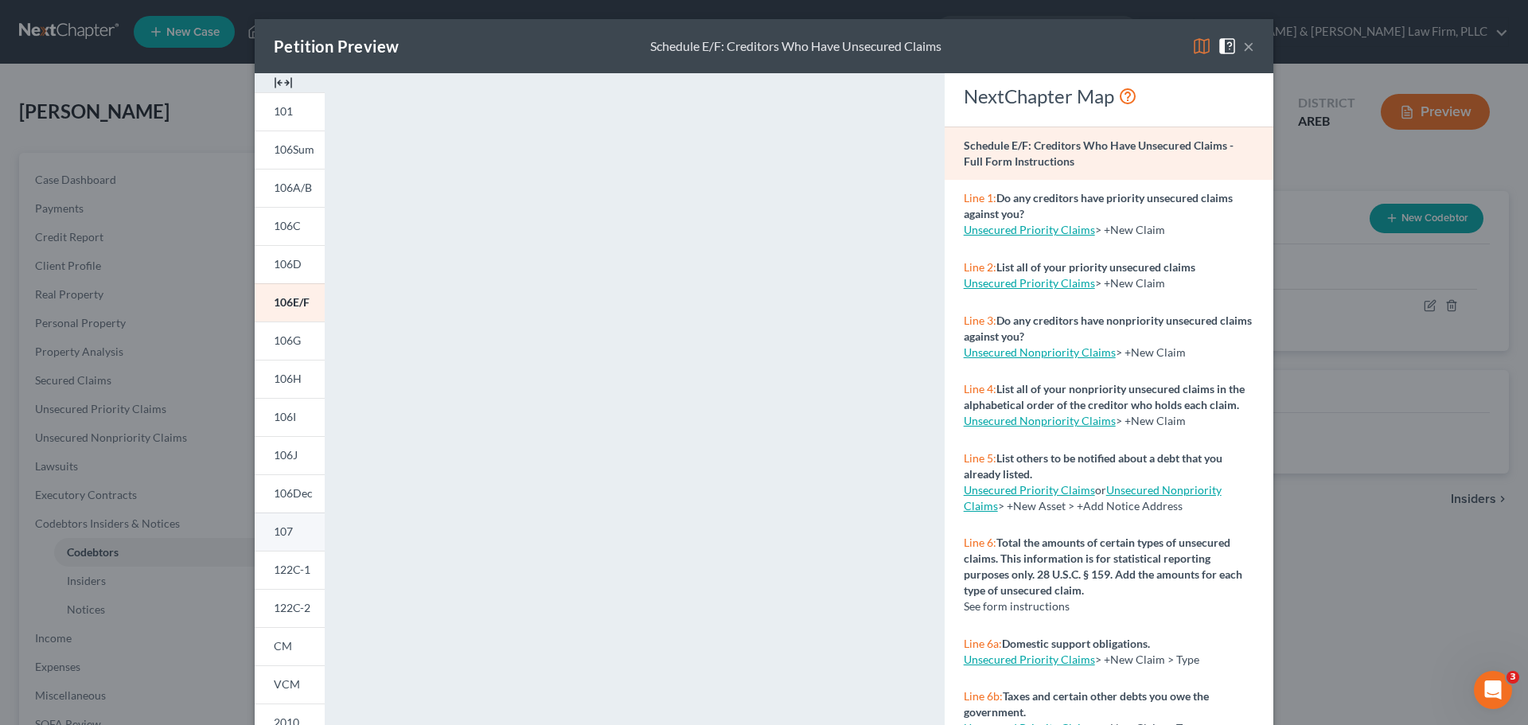
click at [282, 539] on link "107" at bounding box center [290, 531] width 70 height 38
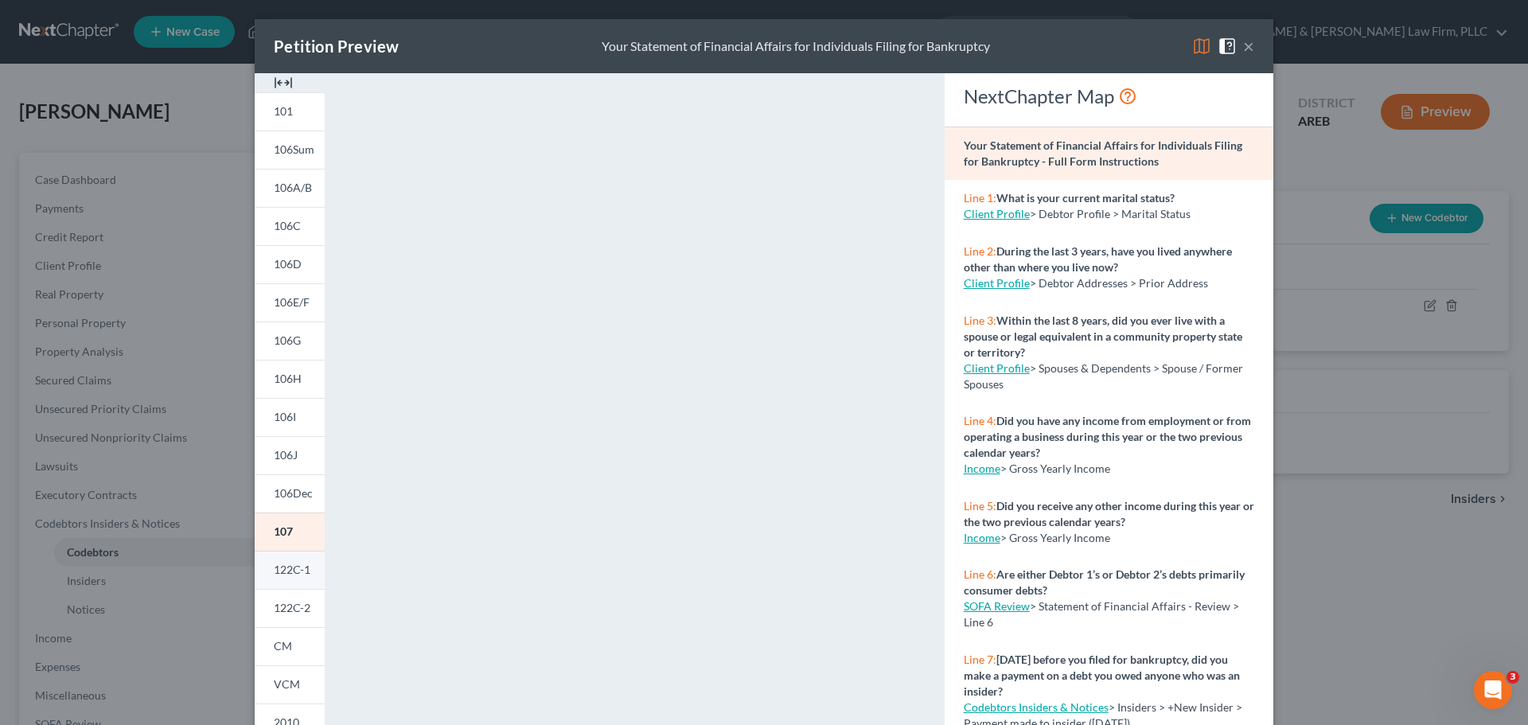
click at [306, 576] on link "122C-1" at bounding box center [290, 570] width 70 height 38
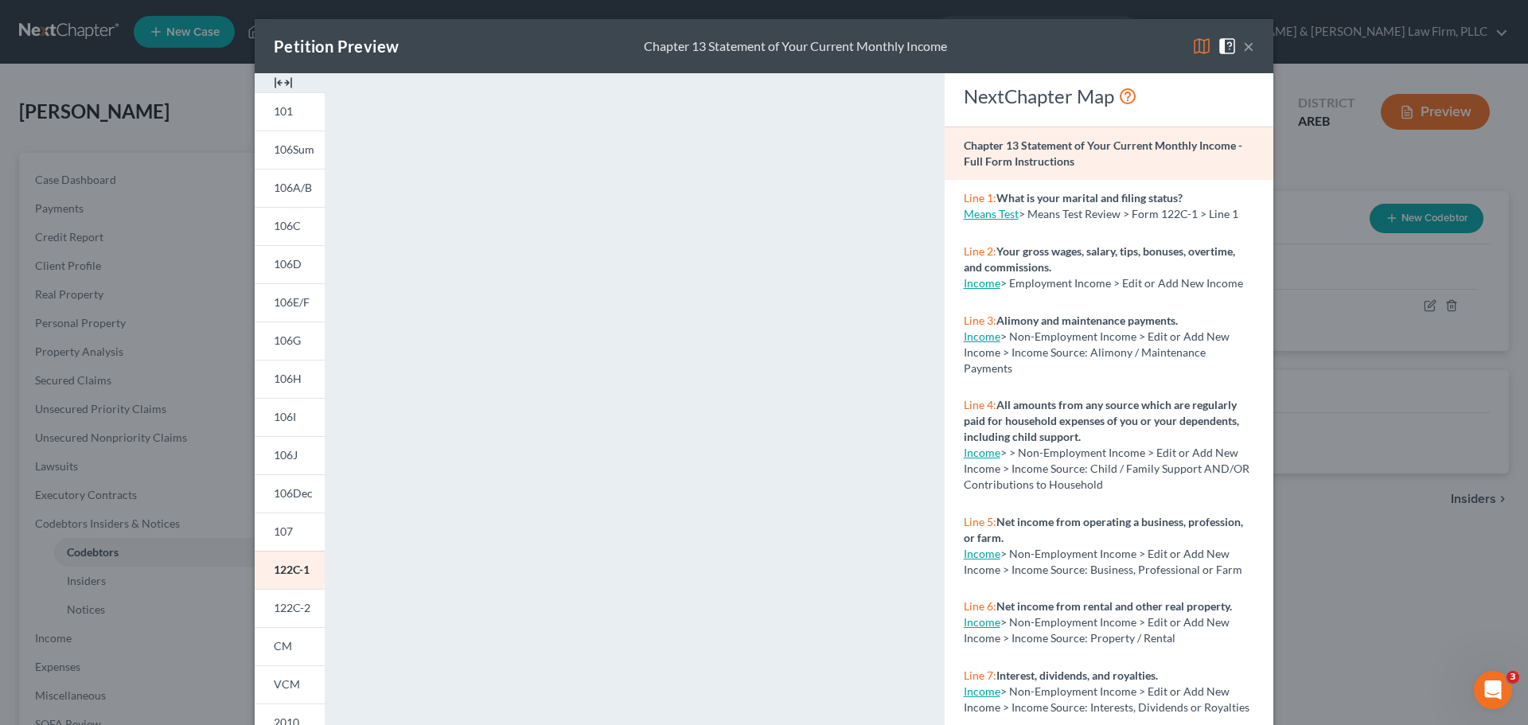
drag, startPoint x: 286, startPoint y: 614, endPoint x: 329, endPoint y: 594, distance: 47.7
click at [286, 614] on span "122C-2" at bounding box center [292, 608] width 37 height 14
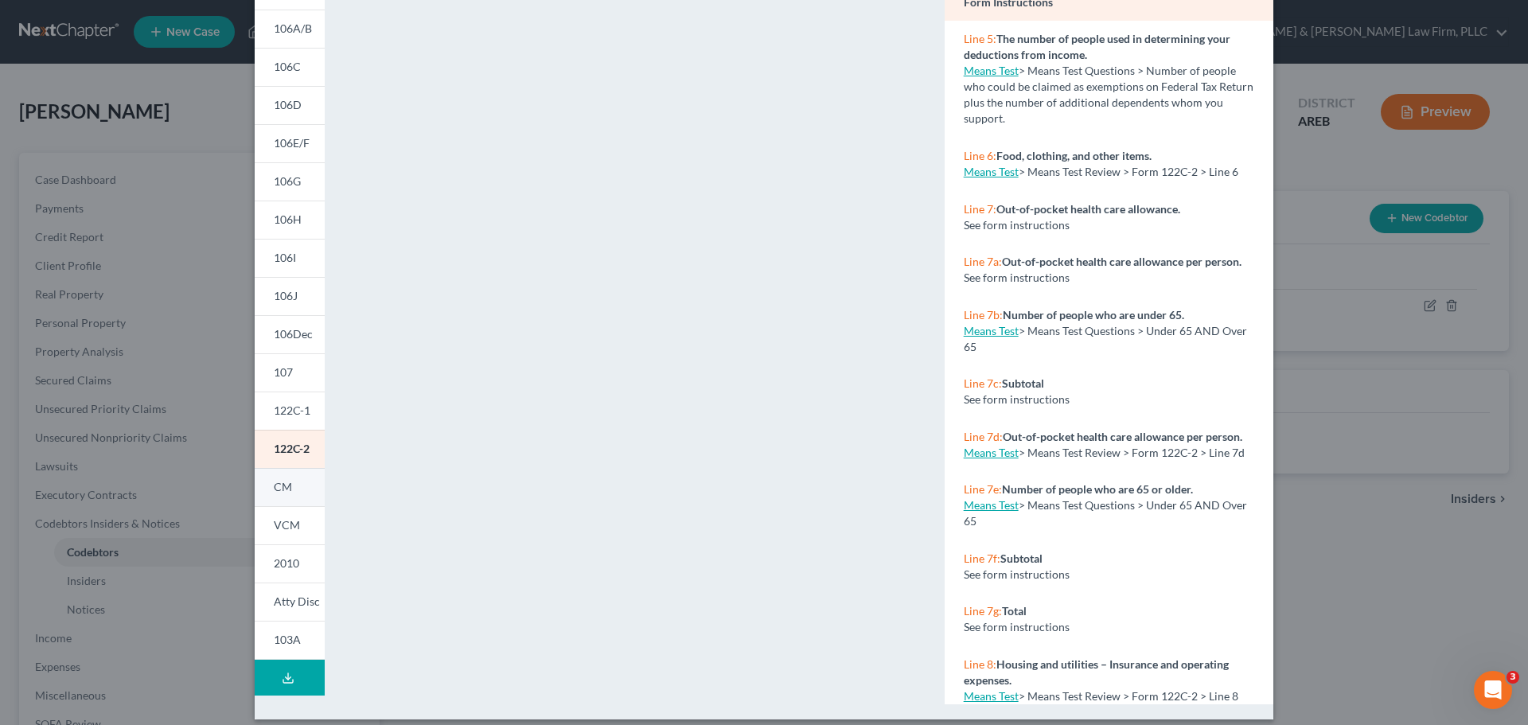
click at [286, 484] on link "CM" at bounding box center [290, 487] width 70 height 38
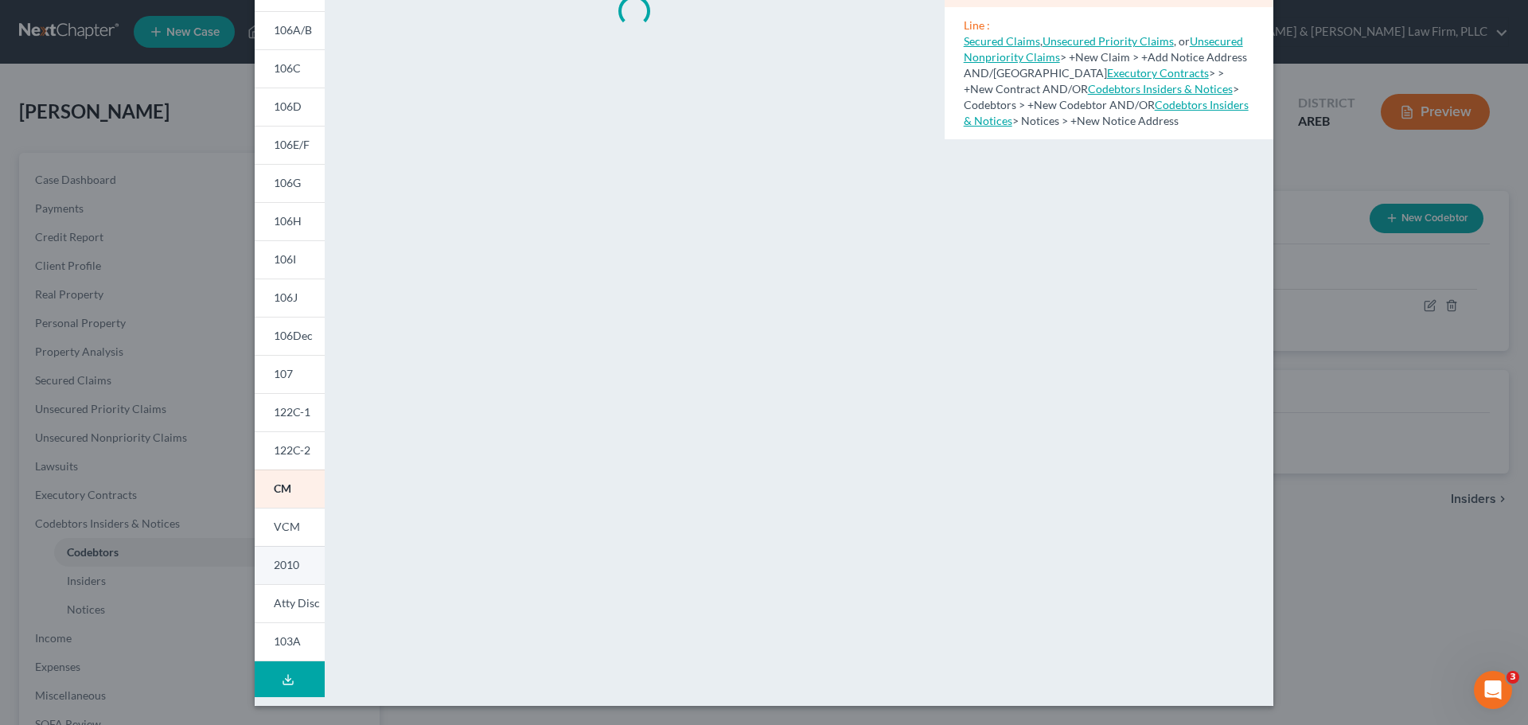
click at [290, 569] on span "2010" at bounding box center [286, 565] width 25 height 14
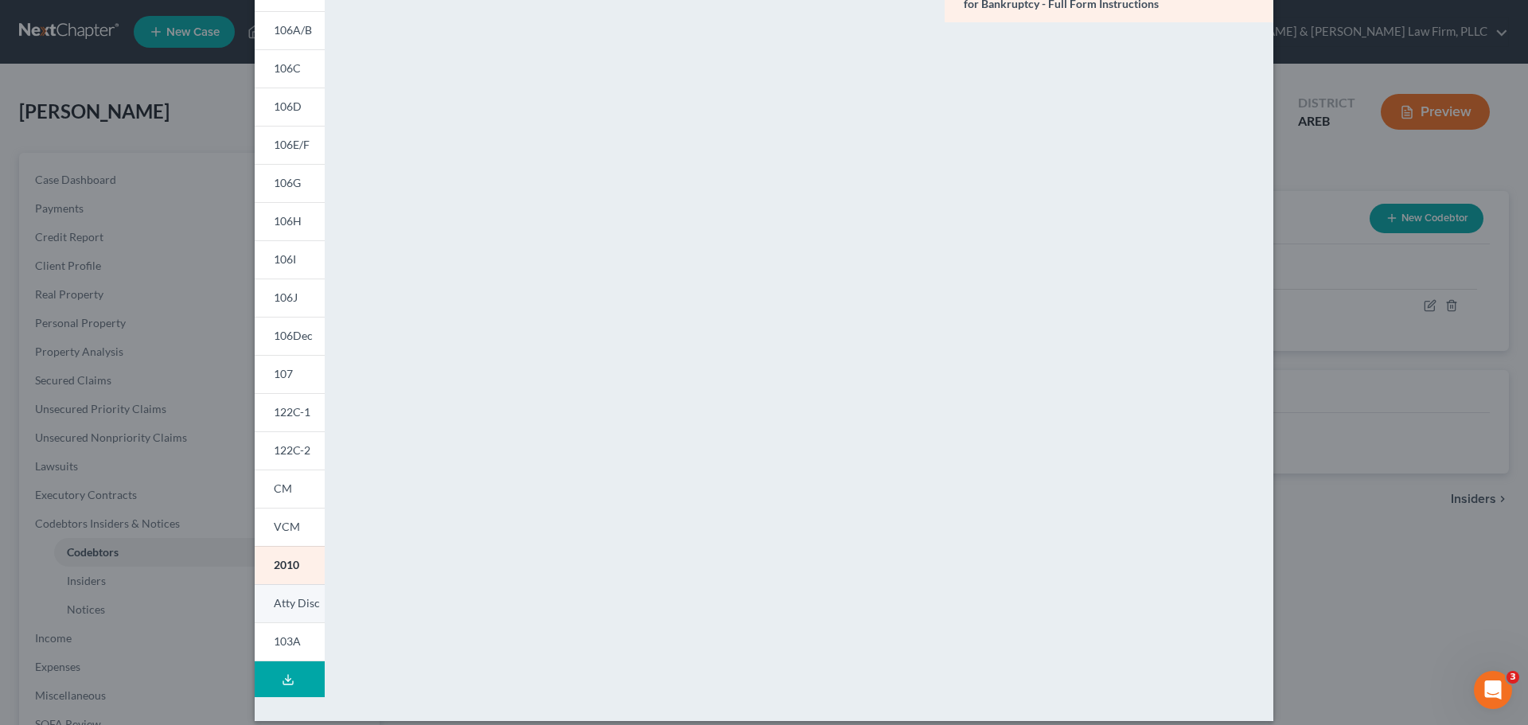
click at [265, 603] on link "Atty Disc" at bounding box center [290, 603] width 70 height 38
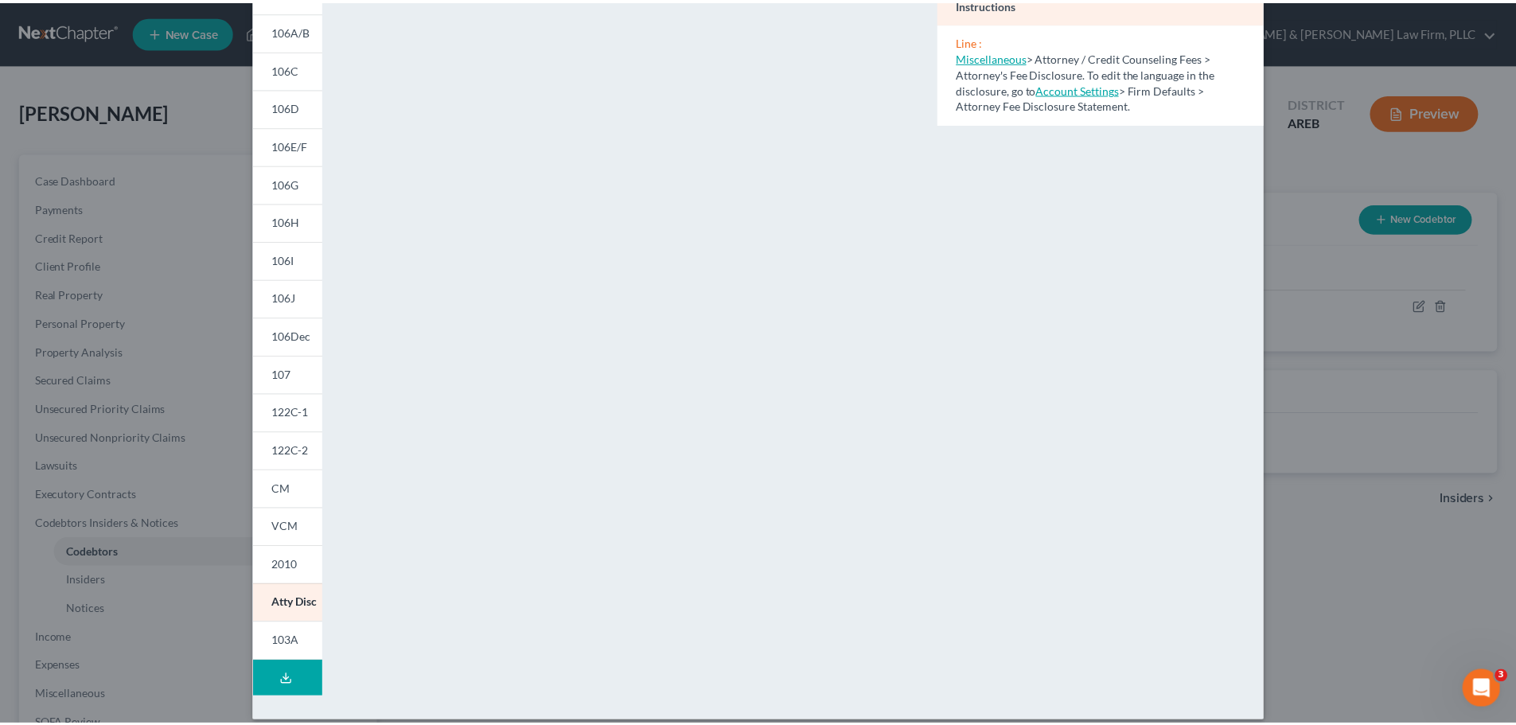
scroll to position [0, 0]
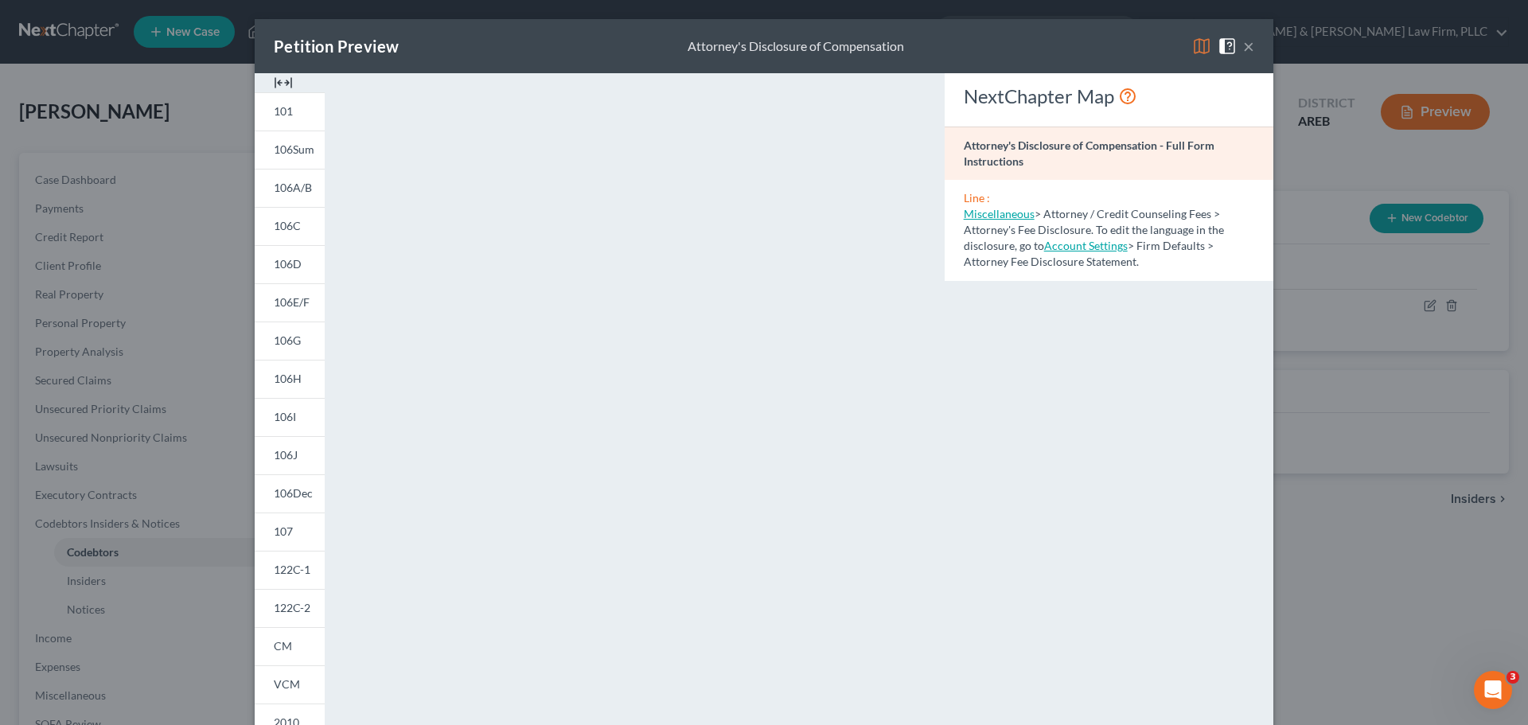
click at [1244, 45] on button "×" at bounding box center [1248, 46] width 11 height 19
